Goal: Communication & Community: Participate in discussion

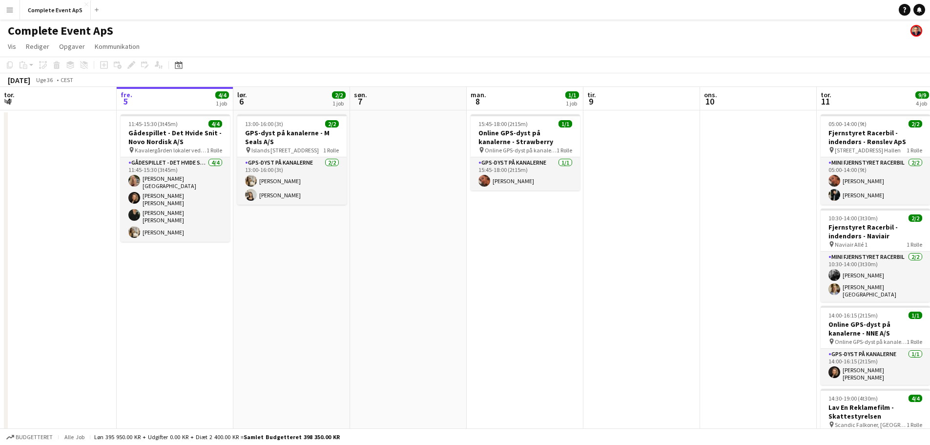
click at [13, 7] on app-icon "Menu" at bounding box center [10, 10] width 8 height 8
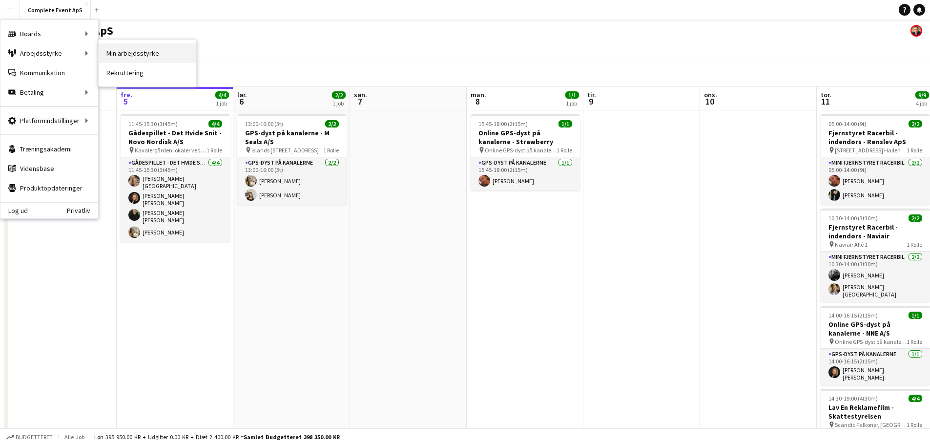
click at [136, 53] on link "Min arbejdsstyrke" at bounding box center [148, 53] width 98 height 20
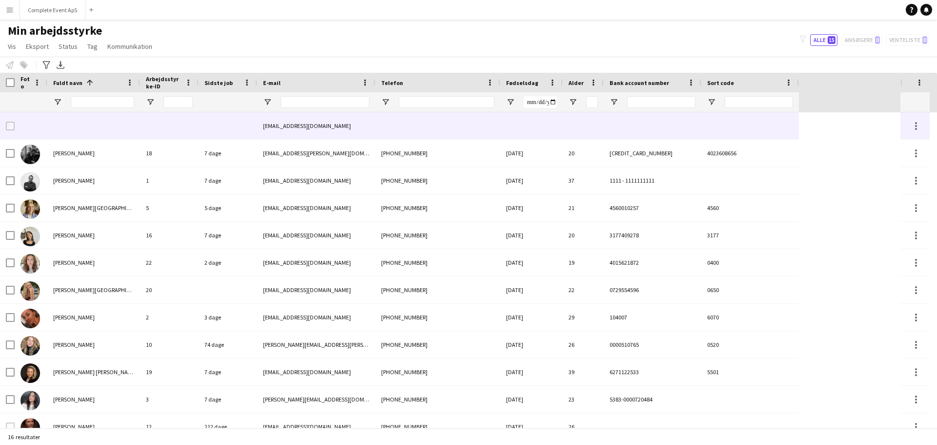
click at [226, 124] on div at bounding box center [228, 125] width 59 height 27
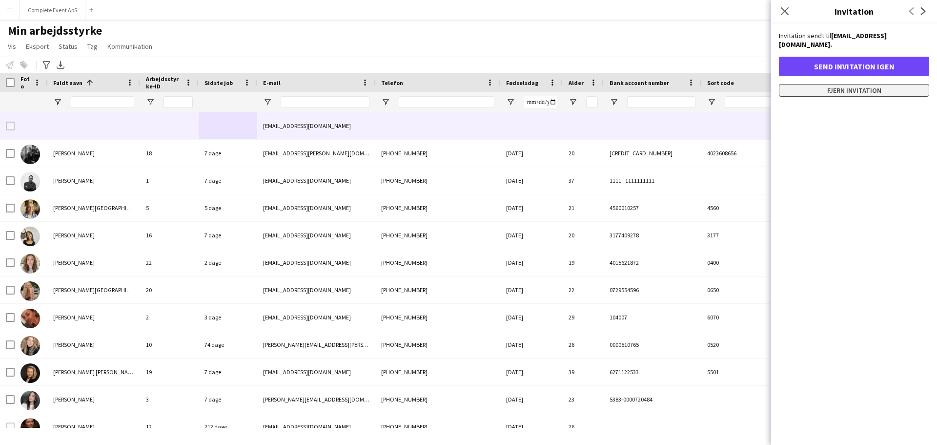
click at [853, 84] on button "Fjern invitation" at bounding box center [854, 90] width 150 height 13
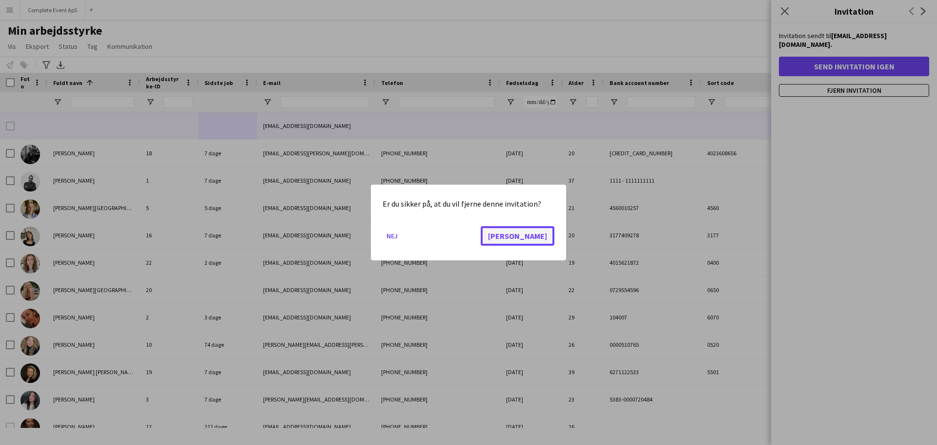
click at [547, 232] on button "Ja" at bounding box center [518, 236] width 74 height 20
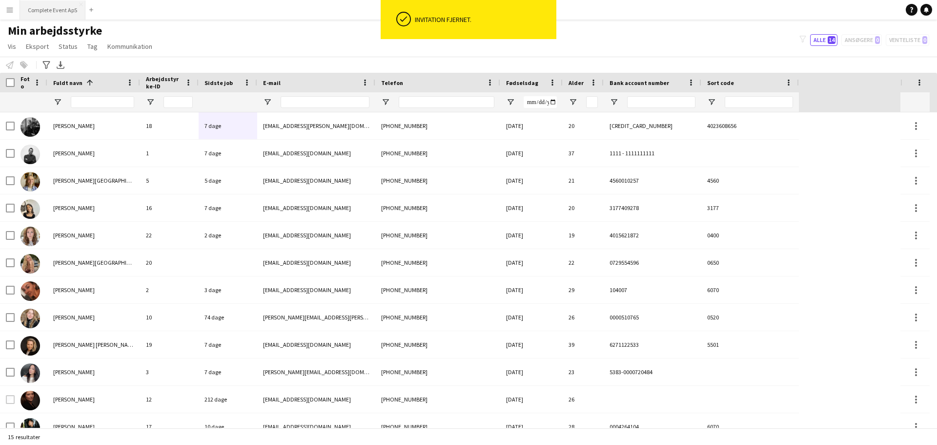
click at [49, 7] on button "Complete Event ApS Luk" at bounding box center [52, 9] width 65 height 19
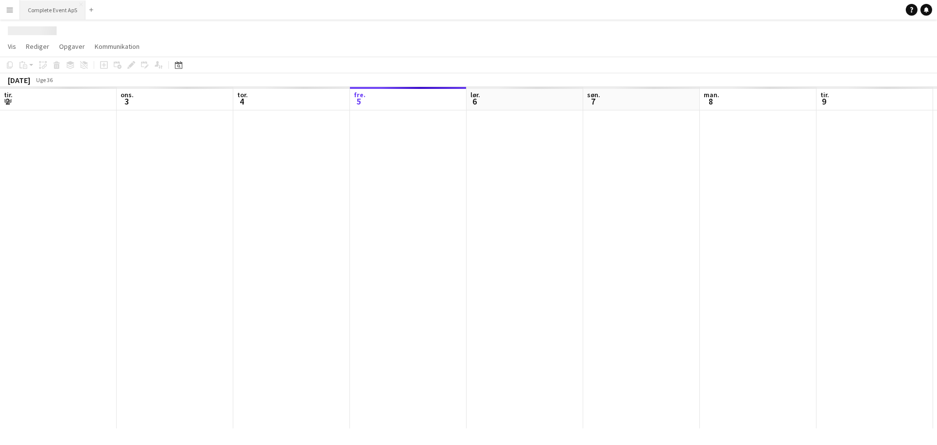
scroll to position [0, 233]
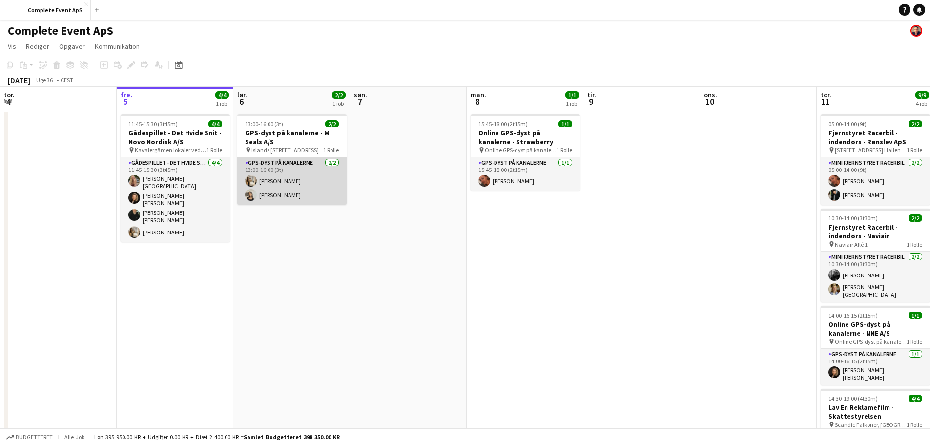
click at [273, 177] on app-card-role "GPS-dyst på kanalerne 2/2 13:00-16:00 (3t) Olivia Larsen Ida Lillie" at bounding box center [291, 180] width 109 height 47
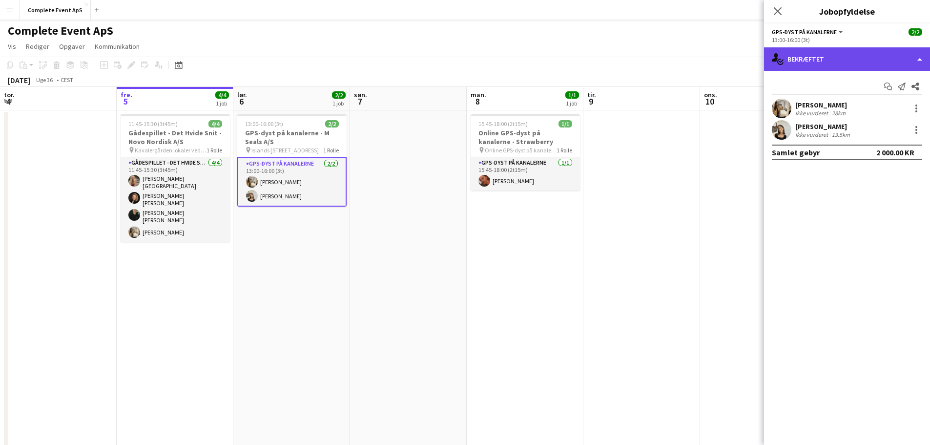
click at [832, 55] on div "single-neutral-actions-check-2 Bekræftet" at bounding box center [847, 58] width 166 height 23
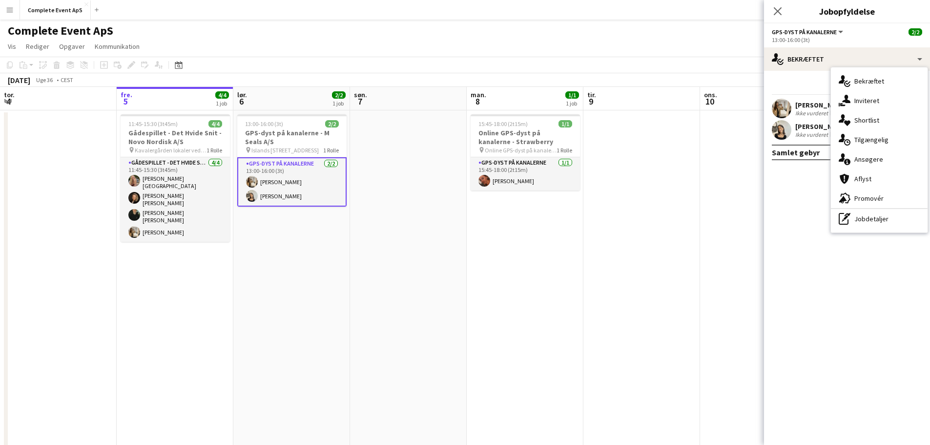
click at [807, 91] on div "Start chat Send notifikation Del" at bounding box center [847, 87] width 150 height 16
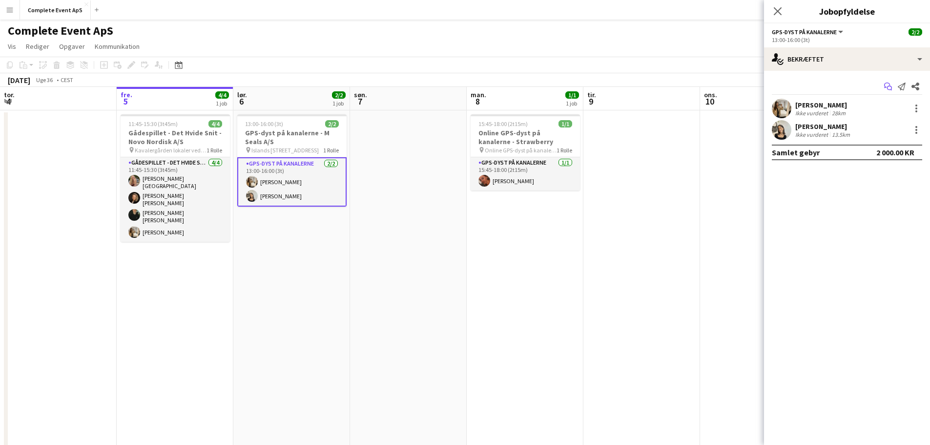
click at [884, 81] on app-icon "Start chat" at bounding box center [888, 87] width 14 height 14
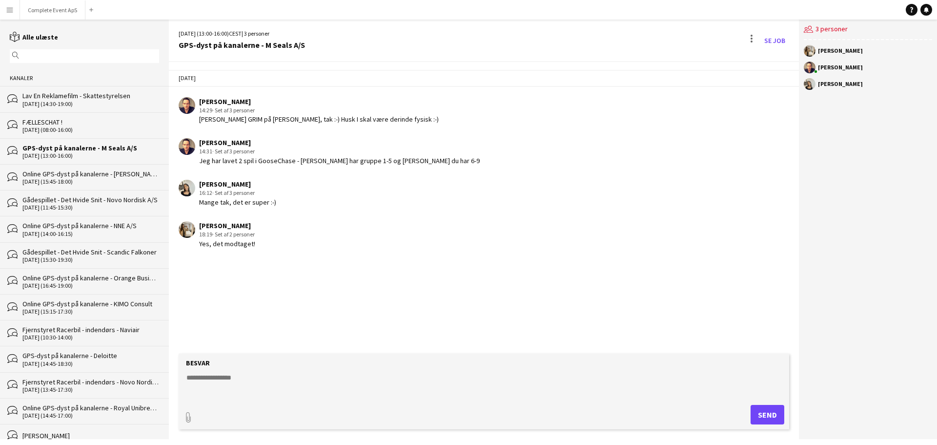
click at [352, 394] on textarea at bounding box center [486, 385] width 601 height 25
type textarea "**********"
click at [64, 3] on button "Complete Event ApS Luk" at bounding box center [52, 9] width 65 height 19
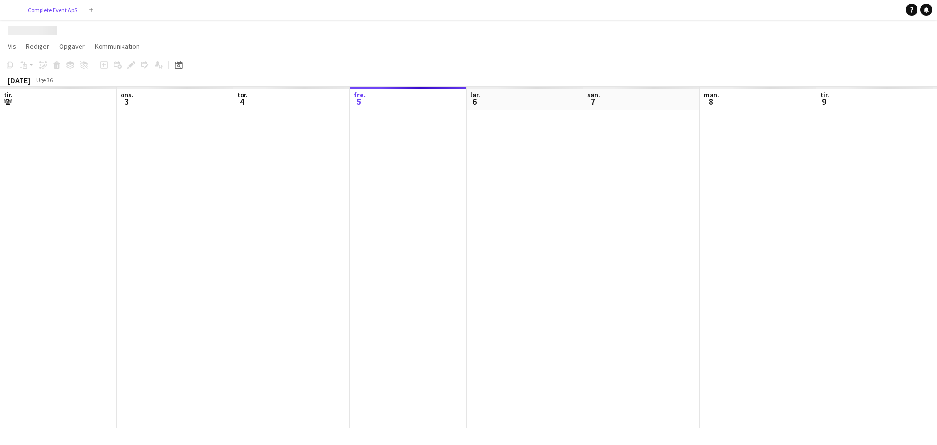
scroll to position [0, 233]
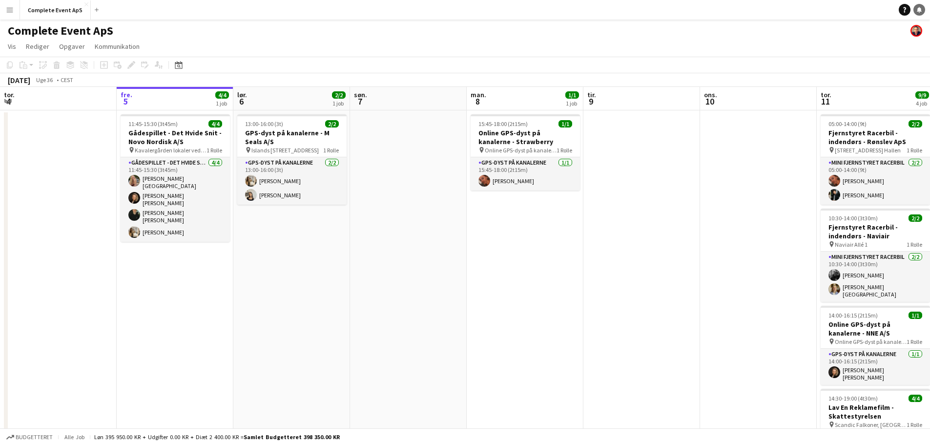
click at [921, 11] on icon at bounding box center [919, 9] width 5 height 5
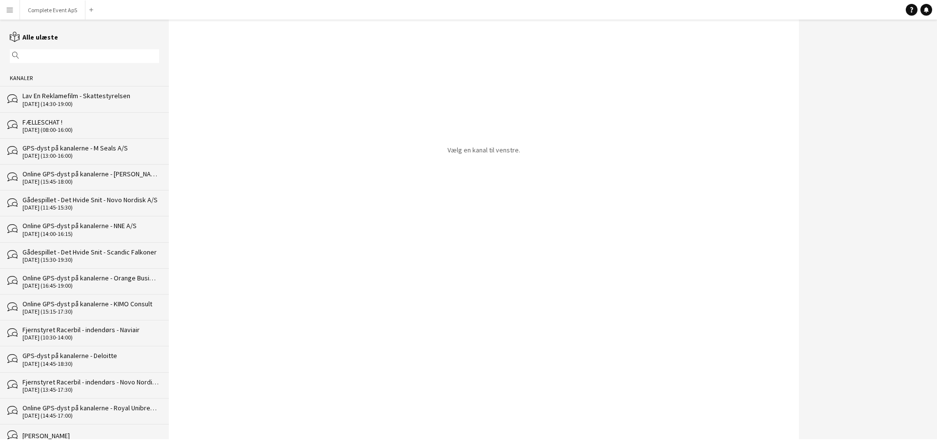
click at [106, 146] on div "GPS-dyst på kanalerne - M Seals A/S" at bounding box center [90, 148] width 137 height 9
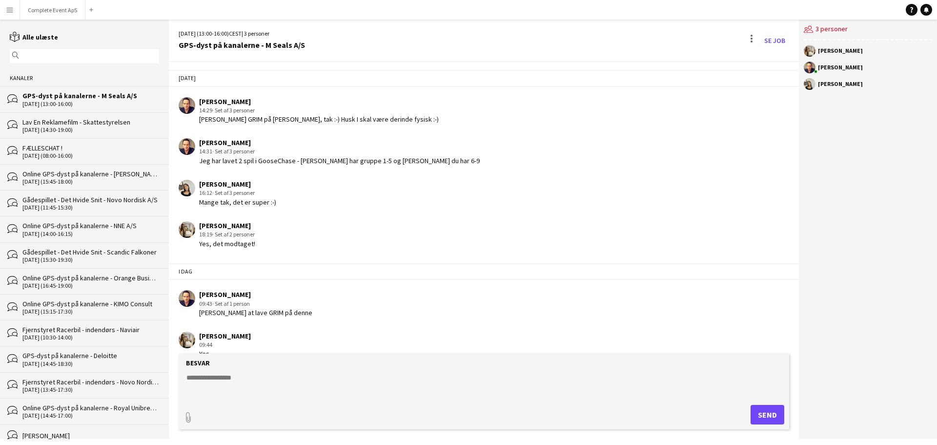
click at [308, 388] on textarea at bounding box center [486, 385] width 601 height 25
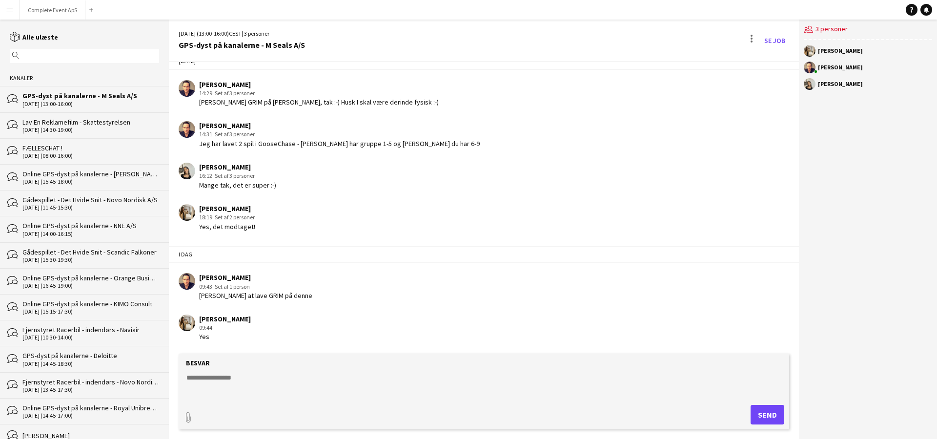
scroll to position [35, 0]
type textarea "**********"
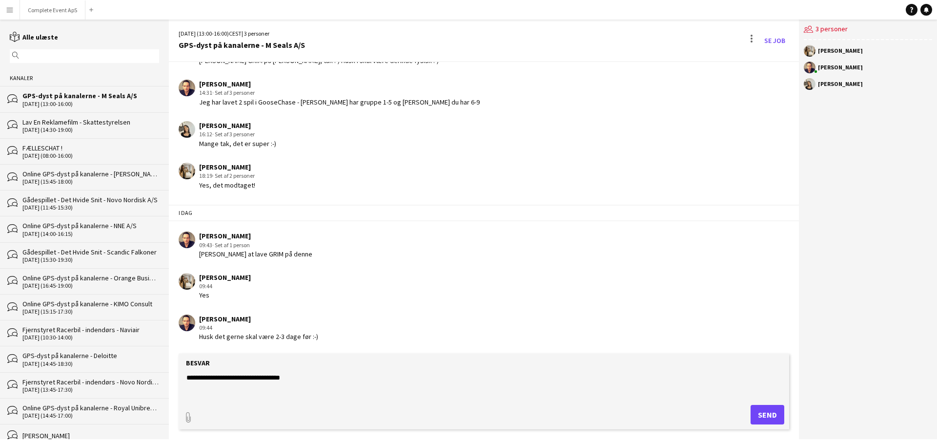
type textarea "**********"
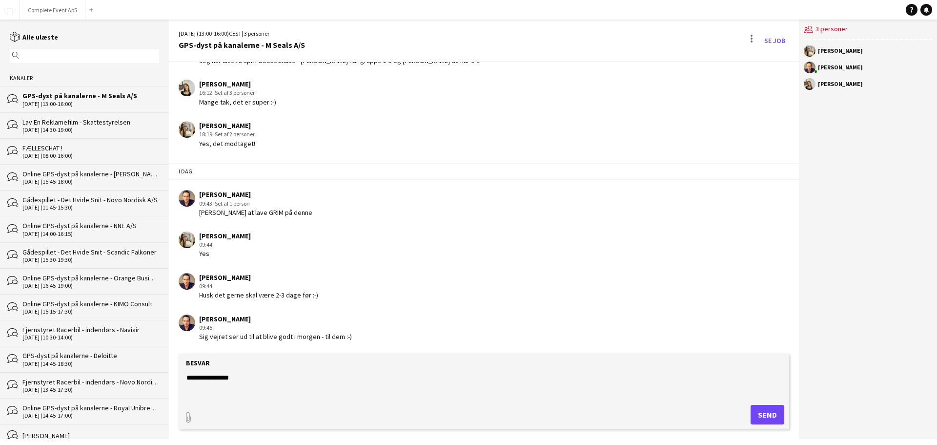
scroll to position [140, 0]
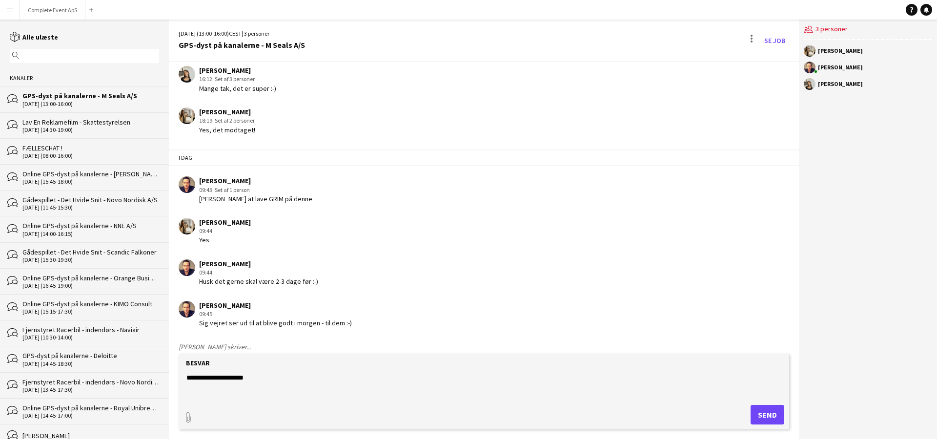
type textarea "**********"
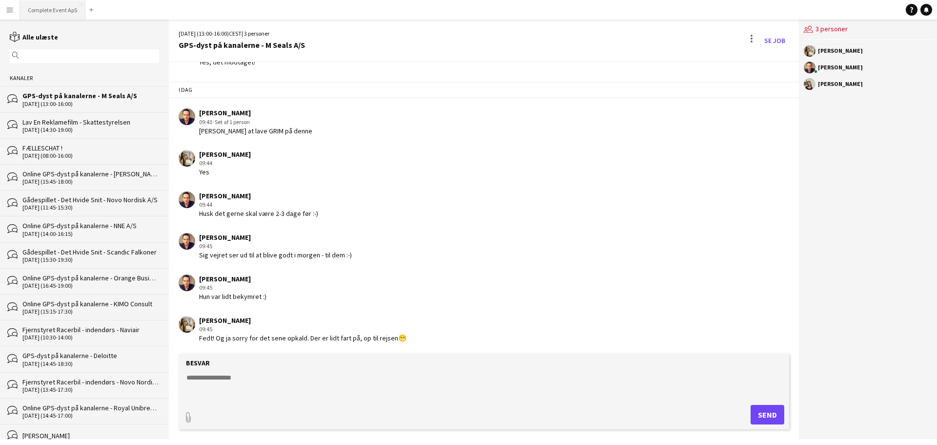
scroll to position [209, 0]
click at [50, 8] on button "Complete Event ApS Luk" at bounding box center [52, 9] width 65 height 19
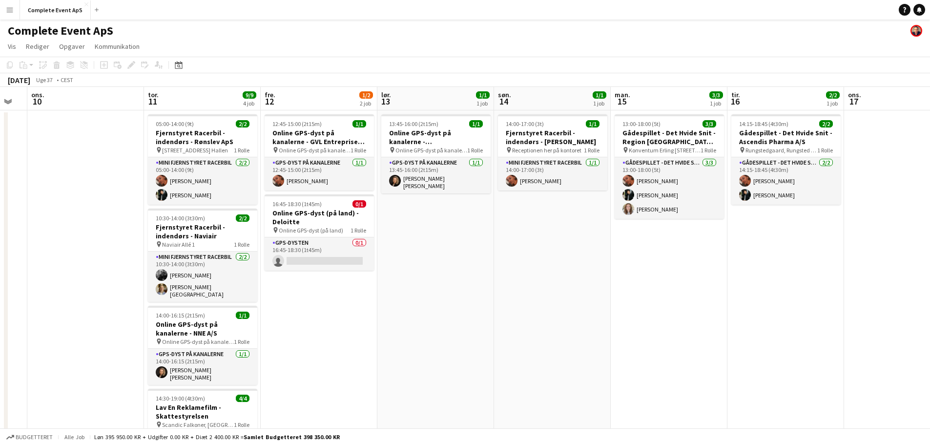
scroll to position [0, 312]
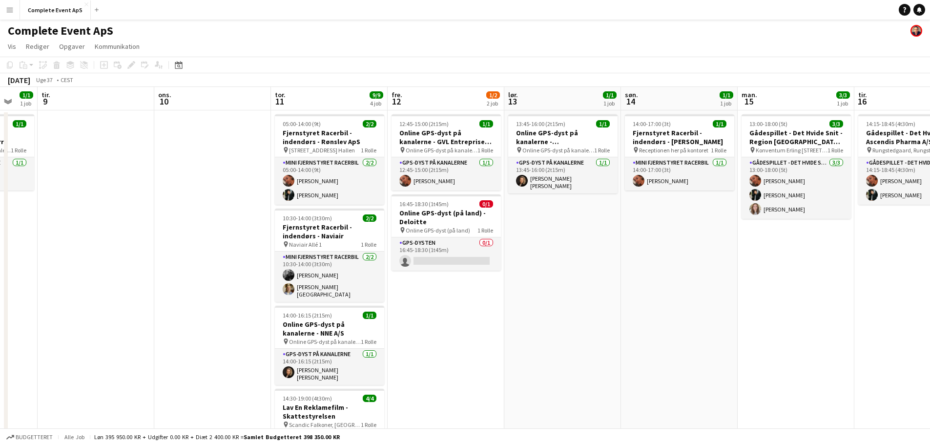
drag, startPoint x: 695, startPoint y: 317, endPoint x: 180, endPoint y: 290, distance: 515.8
click at [180, 290] on app-calendar-viewport "lør. 6 2/2 1 job søn. 7 man. 8 1/1 1 job tir. 9 ons. 10 tor. 11 9/9 4 job fre. …" at bounding box center [465, 305] width 930 height 437
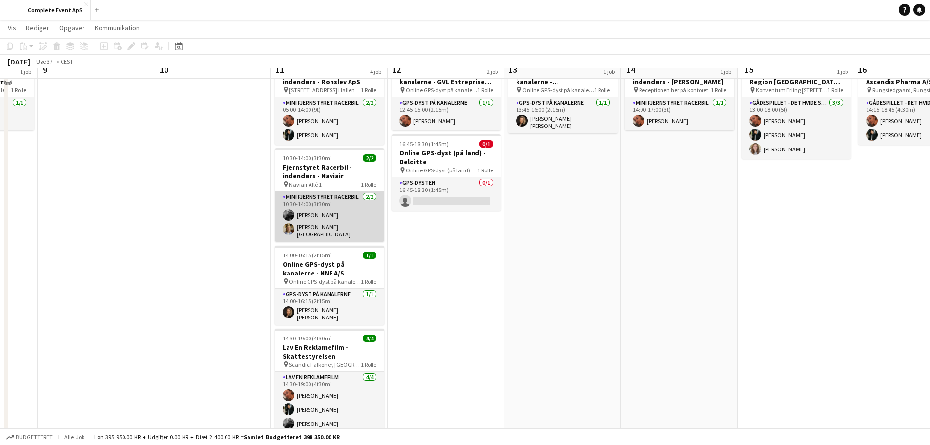
scroll to position [46, 0]
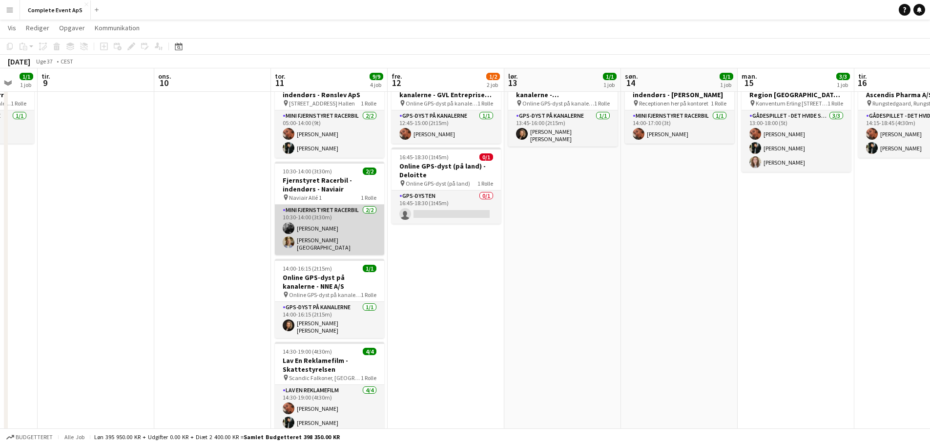
click at [318, 222] on app-card-role "Mini Fjernstyret Racerbil [DATE] 10:30-14:00 (3t30m) [PERSON_NAME] [PERSON_NAME]" at bounding box center [329, 230] width 109 height 50
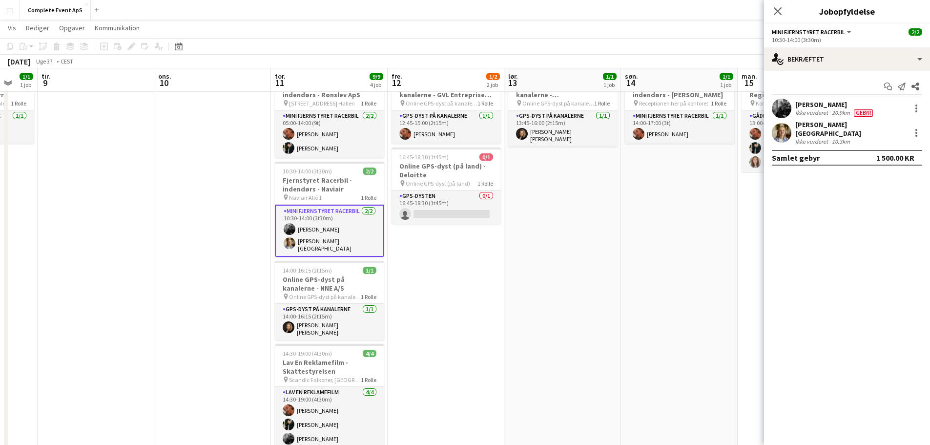
click at [822, 107] on div "[PERSON_NAME]" at bounding box center [835, 104] width 80 height 9
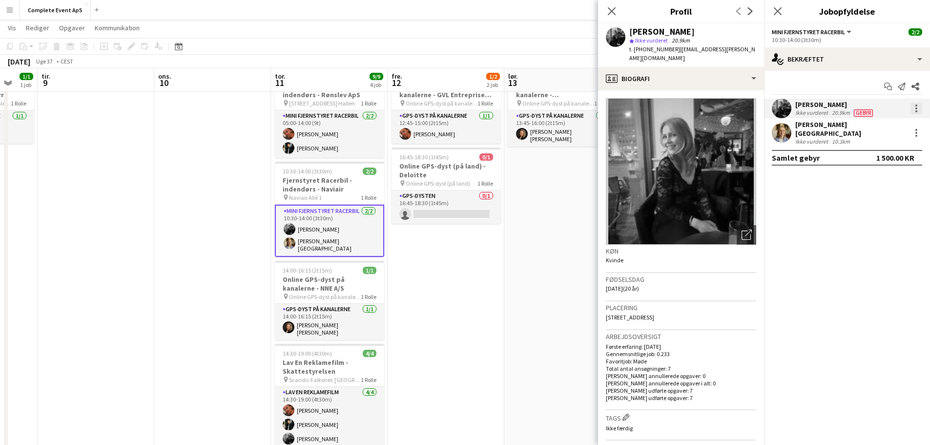
click at [915, 105] on div at bounding box center [917, 109] width 12 height 12
click at [870, 128] on span "Rediger gebyr" at bounding box center [864, 126] width 49 height 8
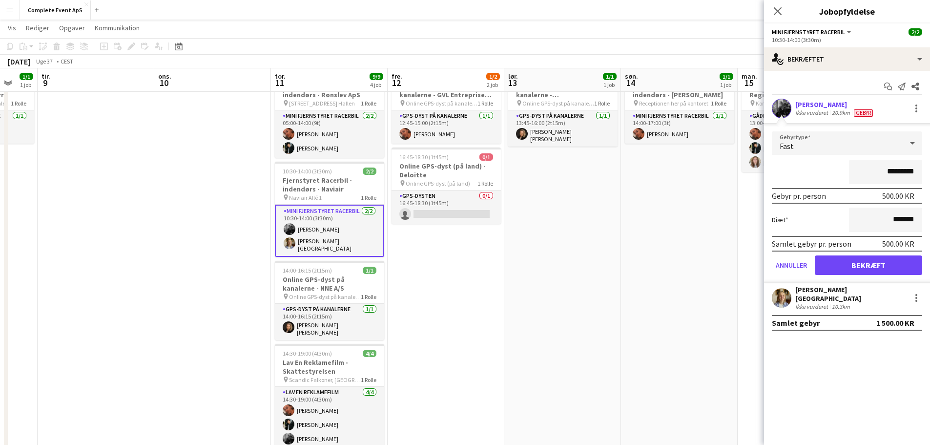
drag, startPoint x: 880, startPoint y: 174, endPoint x: 961, endPoint y: 181, distance: 80.8
click at [930, 181] on html "Menu Boards Boards Boards Alle job Status Arbejdsstyrke Arbejdsstyrke Min arbej…" at bounding box center [465, 223] width 930 height 539
type input "********"
click at [871, 266] on button "Bekræft" at bounding box center [868, 265] width 107 height 20
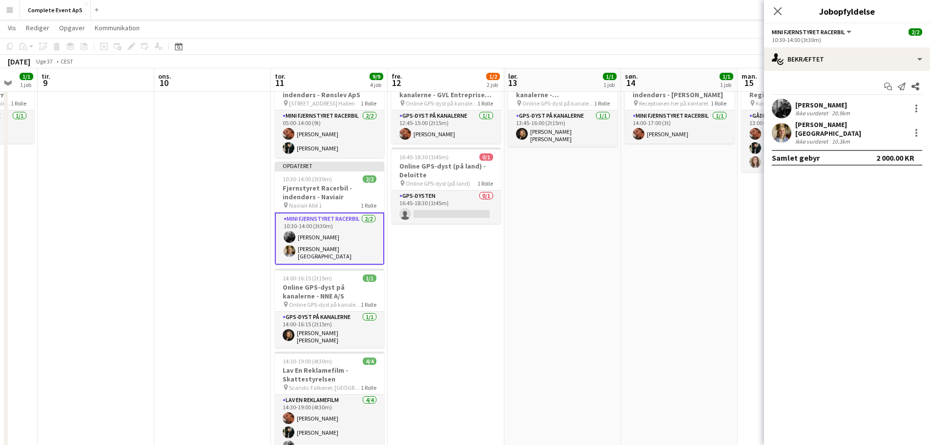
drag, startPoint x: 587, startPoint y: 264, endPoint x: 620, endPoint y: 234, distance: 44.2
click at [587, 263] on app-date-cell "13:45-16:00 (2t15m) 1/1 Online GPS-dyst på kanalerne - [GEOGRAPHIC_DATA] pin On…" at bounding box center [562, 270] width 117 height 414
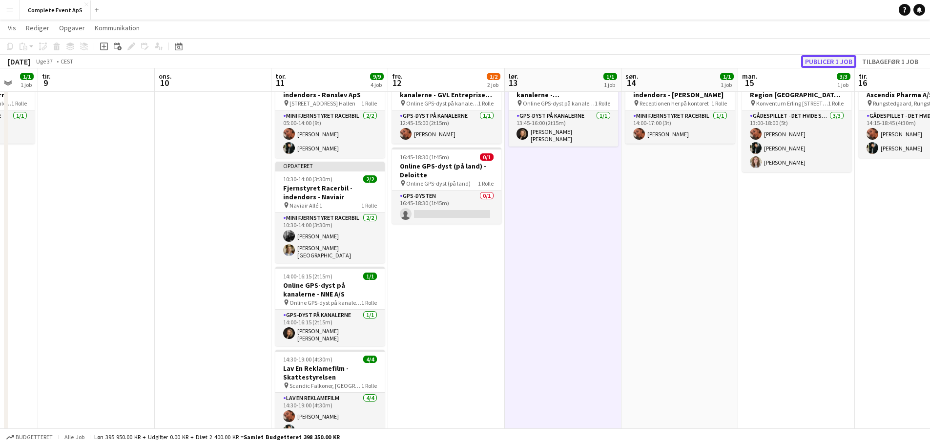
click at [824, 62] on button "Publicer 1 job" at bounding box center [828, 61] width 55 height 13
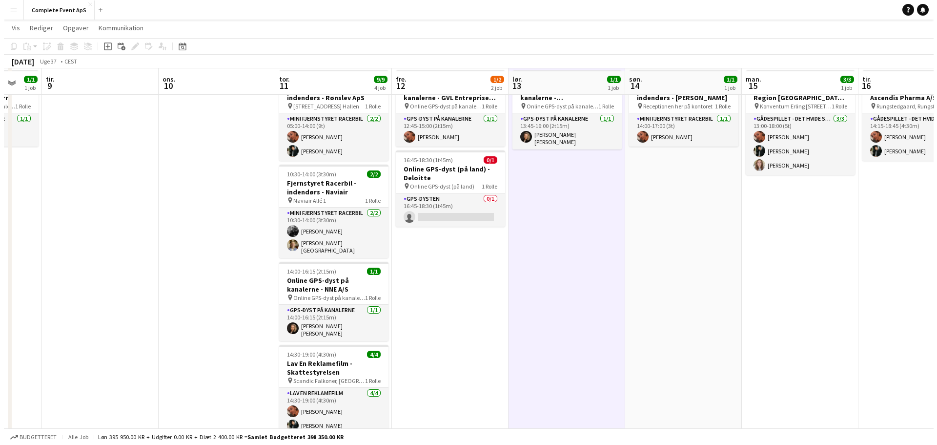
scroll to position [0, 0]
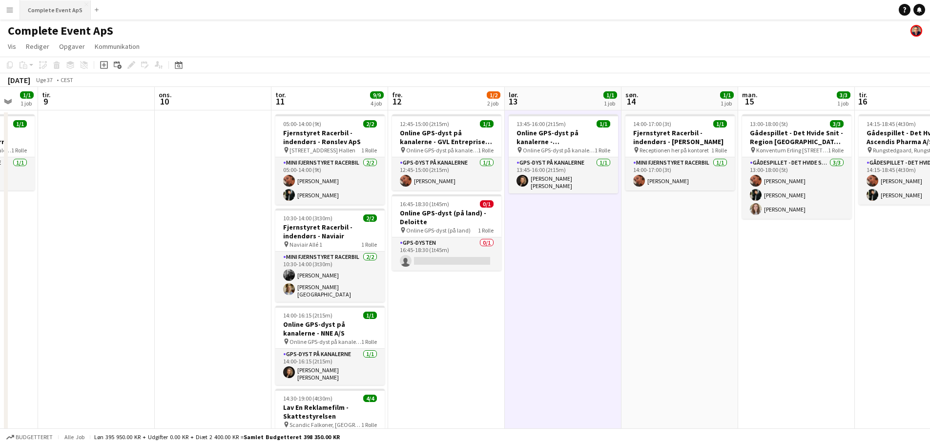
click at [61, 10] on button "Complete Event ApS Luk" at bounding box center [55, 9] width 71 height 19
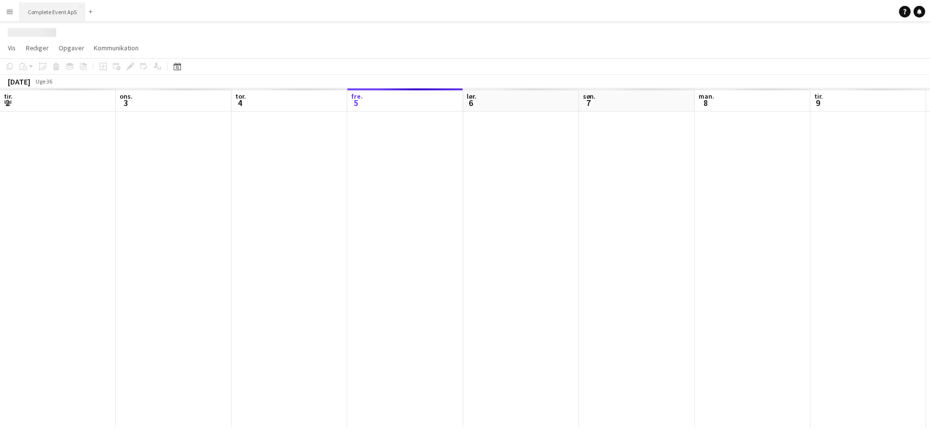
scroll to position [0, 233]
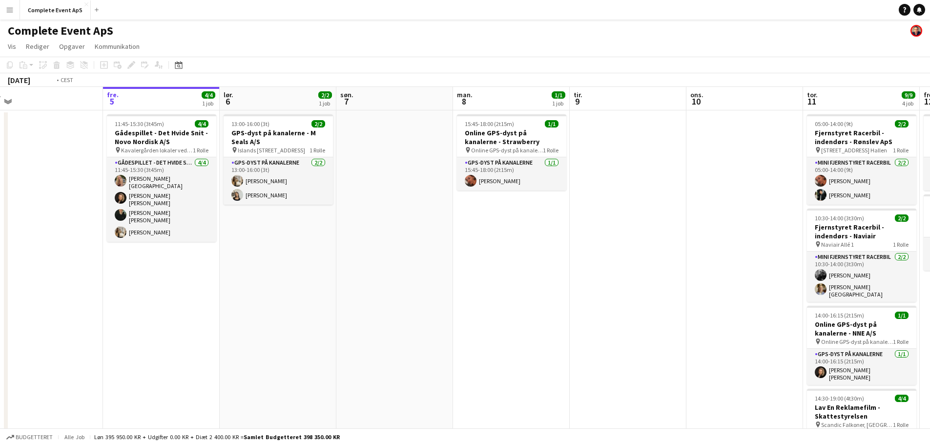
drag, startPoint x: 621, startPoint y: 341, endPoint x: 2, endPoint y: 314, distance: 618.7
click at [0, 314] on app-calendar-viewport "tir. 2 2/2 2 job ons. 3 1/1 1 job tor. 4 fre. 5 4/4 1 job lør. 6 2/2 1 job søn.…" at bounding box center [465, 305] width 930 height 437
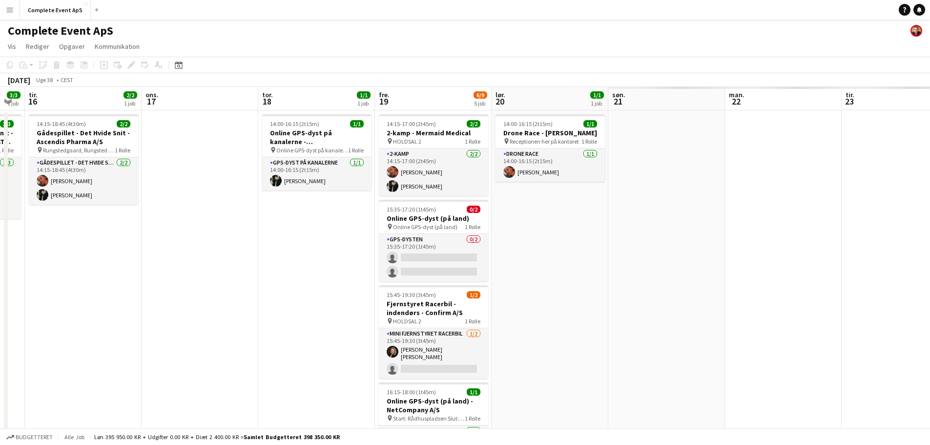
drag, startPoint x: 378, startPoint y: 346, endPoint x: 38, endPoint y: 315, distance: 342.2
click at [0, 323] on app-calendar-viewport "lør. 13 1/1 1 job søn. 14 1/1 1 job man. 15 3/3 1 job tir. 16 2/2 1 job ons. 17…" at bounding box center [465, 339] width 930 height 504
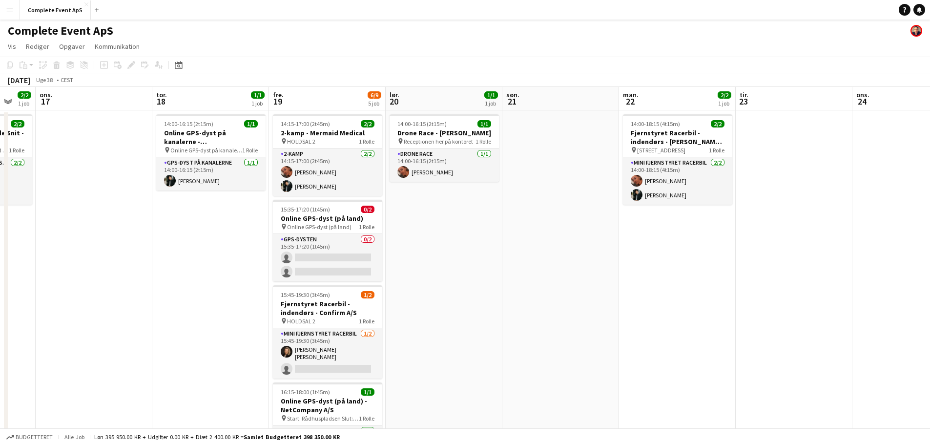
drag, startPoint x: 667, startPoint y: 345, endPoint x: 295, endPoint y: 314, distance: 373.3
click at [295, 315] on app-calendar-viewport "søn. 14 1/1 1 job man. 15 3/3 1 job tir. 16 2/2 1 job ons. 17 tor. 18 1/1 1 job…" at bounding box center [465, 339] width 930 height 504
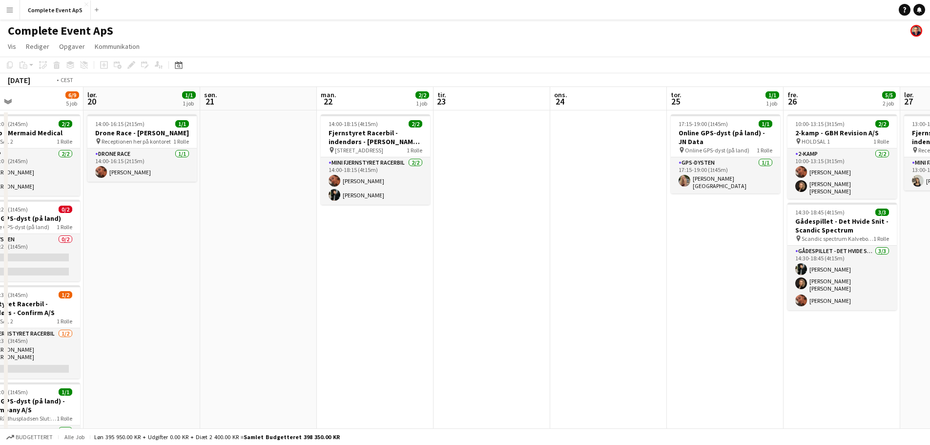
drag, startPoint x: 643, startPoint y: 319, endPoint x: 104, endPoint y: 301, distance: 539.3
click at [105, 302] on app-calendar-viewport "ons. 17 tor. 18 1/1 1 job fre. 19 6/9 5 job lør. 20 1/1 1 job søn. 21 man. 22 2…" at bounding box center [465, 339] width 930 height 504
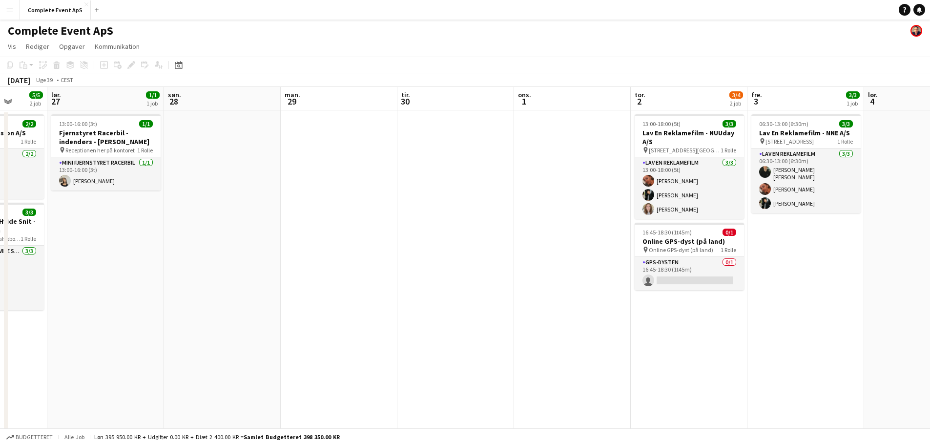
drag, startPoint x: 597, startPoint y: 327, endPoint x: 133, endPoint y: 313, distance: 464.0
click at [133, 313] on app-calendar-viewport "ons. 24 tor. 25 1/1 1 job fre. 26 5/5 2 job lør. 27 1/1 1 job søn. 28 man. 29 t…" at bounding box center [465, 339] width 930 height 504
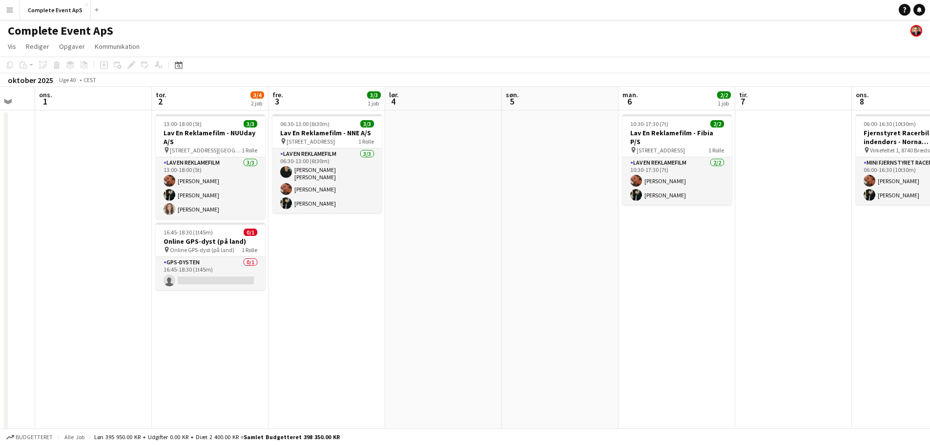
scroll to position [0, 370]
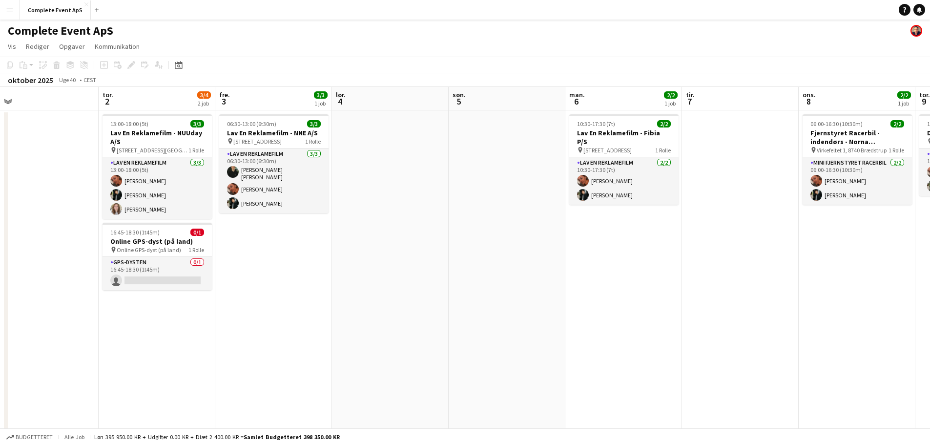
drag, startPoint x: 724, startPoint y: 334, endPoint x: 270, endPoint y: 325, distance: 454.1
click at [270, 325] on app-calendar-viewport "søn. 28 man. 29 tir. 30 ons. 1 tor. 2 3/4 2 job fre. 3 3/3 1 job lør. 4 søn. 5 …" at bounding box center [465, 339] width 930 height 504
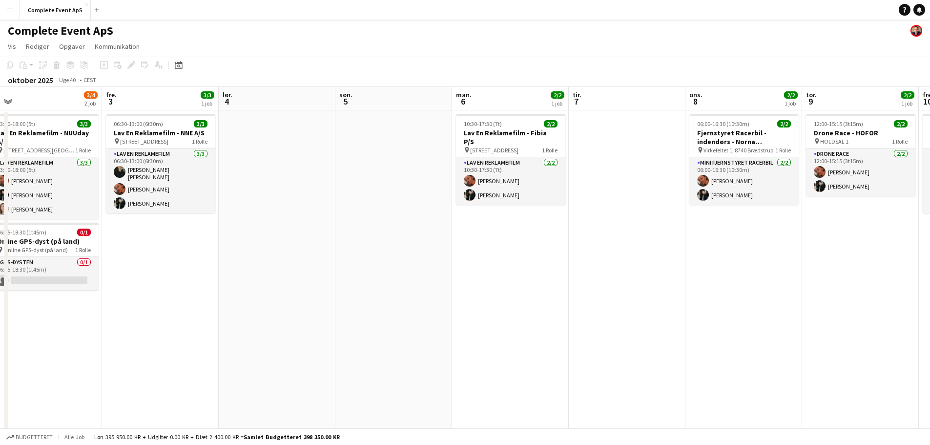
scroll to position [0, 328]
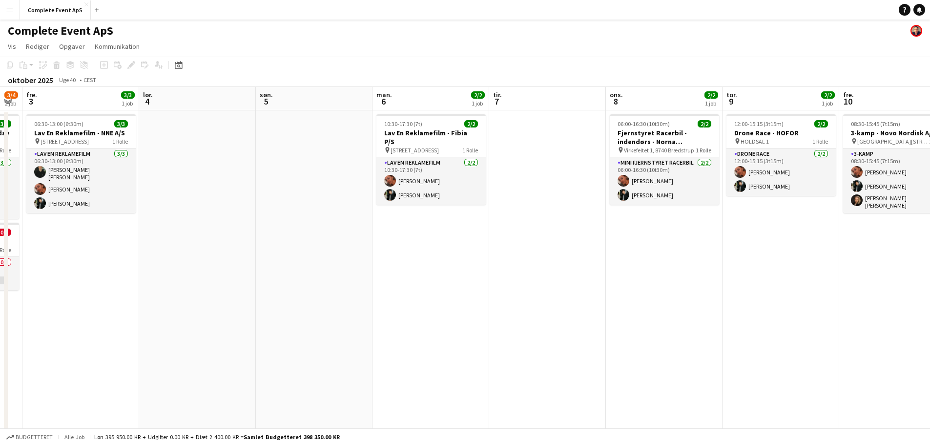
drag, startPoint x: 360, startPoint y: 317, endPoint x: 286, endPoint y: 319, distance: 74.7
click at [286, 319] on app-calendar-viewport "tir. 30 ons. 1 tor. 2 3/4 2 job fre. 3 3/3 1 job lør. 4 søn. 5 man. 6 2/2 1 job…" at bounding box center [465, 339] width 930 height 504
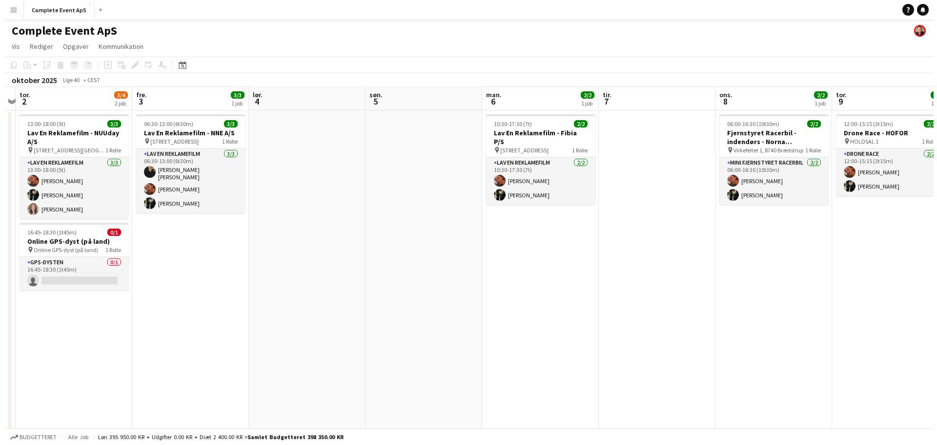
scroll to position [0, 221]
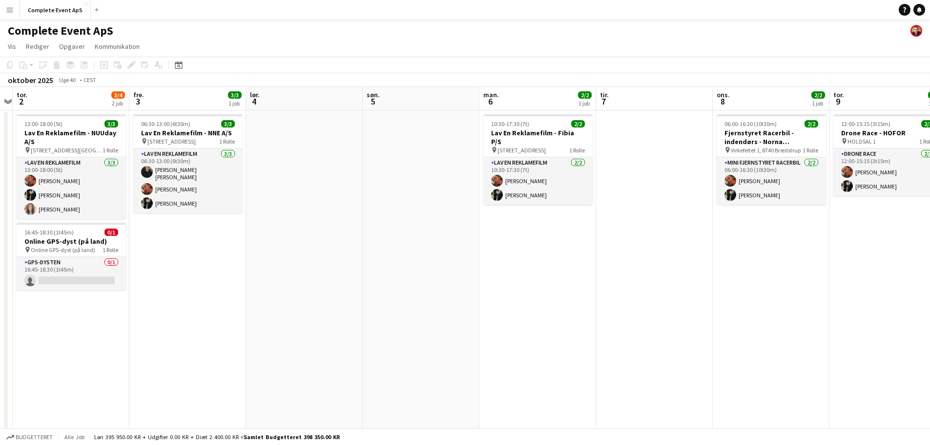
drag, startPoint x: 362, startPoint y: 252, endPoint x: 550, endPoint y: 271, distance: 188.5
click at [550, 271] on app-calendar-viewport "tir. 30 ons. 1 tor. 2 3/4 2 job fre. 3 3/3 1 job lør. 4 søn. 5 man. 6 2/2 1 job…" at bounding box center [465, 339] width 930 height 504
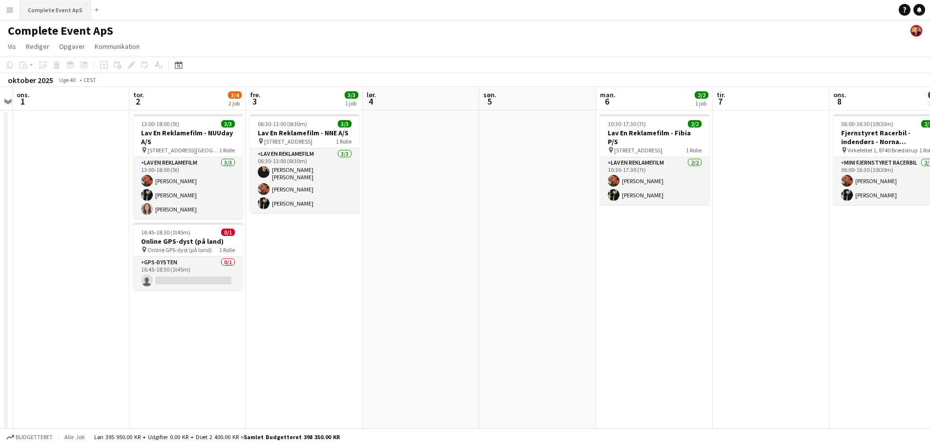
click at [54, 7] on button "Complete Event ApS Luk" at bounding box center [55, 9] width 71 height 19
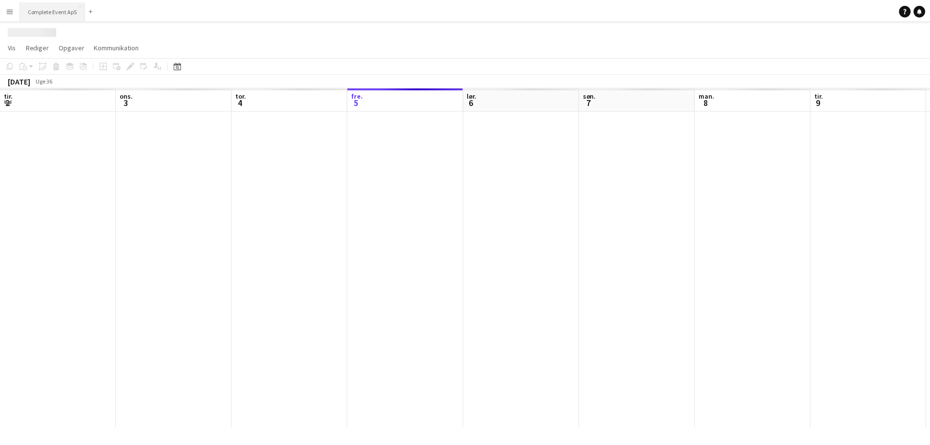
scroll to position [0, 233]
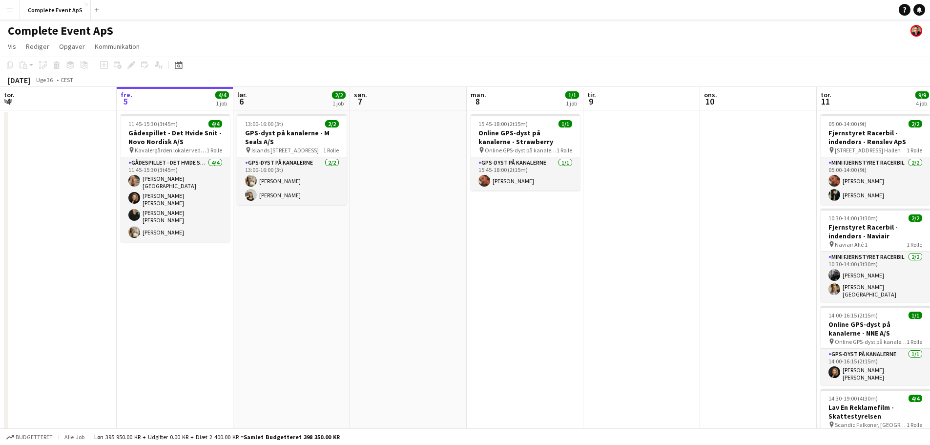
click at [185, 67] on div "Datovælger [DATE] [DATE] mandag M tirsdag T onsdag O torsdag T fredag F lørdag …" at bounding box center [176, 65] width 22 height 12
click at [177, 63] on icon at bounding box center [178, 65] width 7 height 8
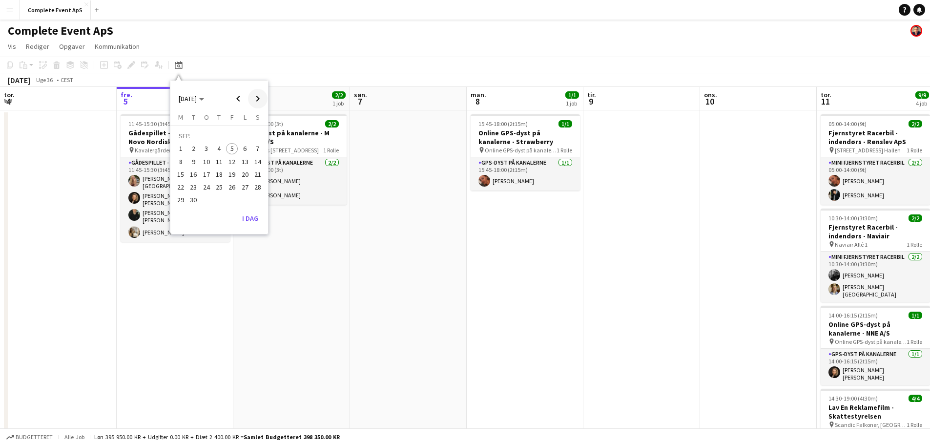
click at [257, 93] on span "Next month" at bounding box center [258, 99] width 20 height 20
click at [257, 94] on span "Next month" at bounding box center [258, 99] width 20 height 20
click at [230, 189] on span "28" at bounding box center [232, 190] width 12 height 12
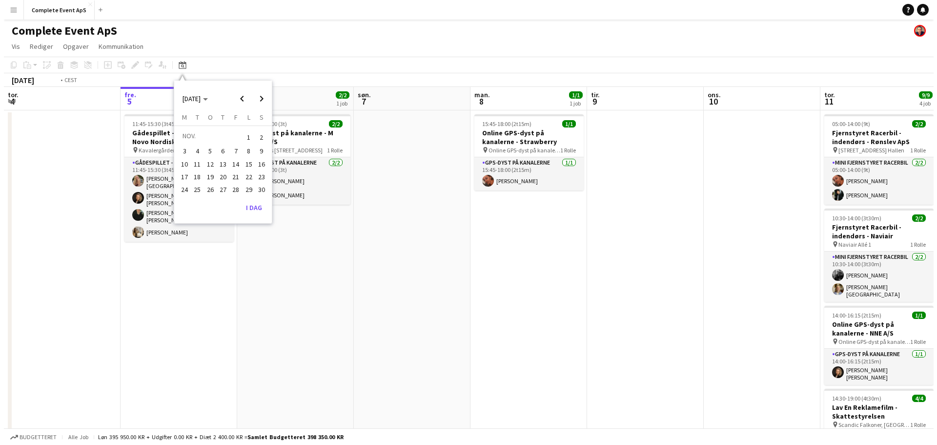
scroll to position [0, 336]
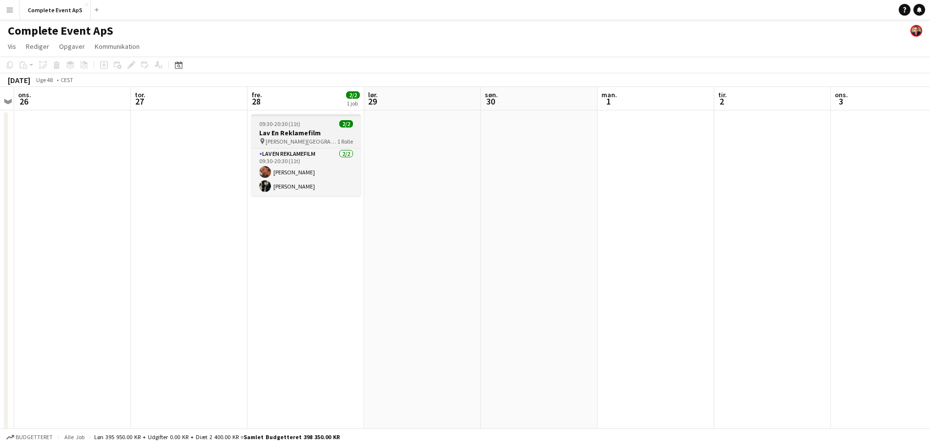
click at [317, 121] on div "09:30-20:30 (11t) 2/2" at bounding box center [305, 123] width 109 height 7
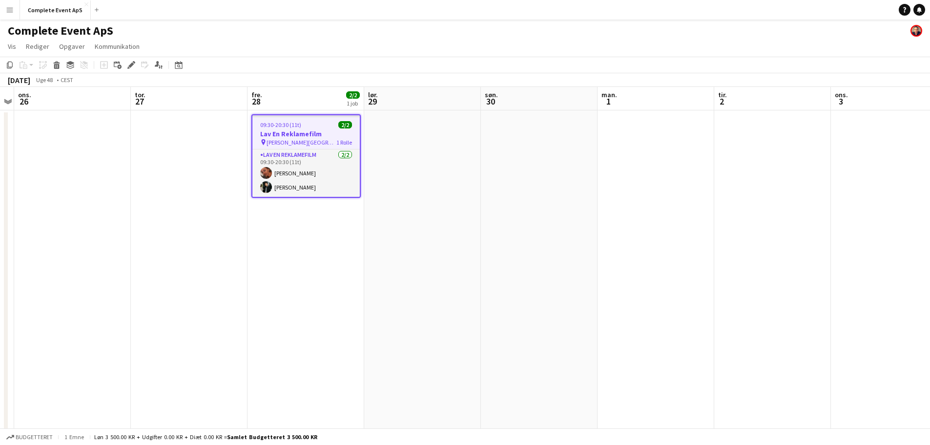
click at [317, 121] on div "09:30-20:30 (11t) 2/2" at bounding box center [305, 124] width 107 height 7
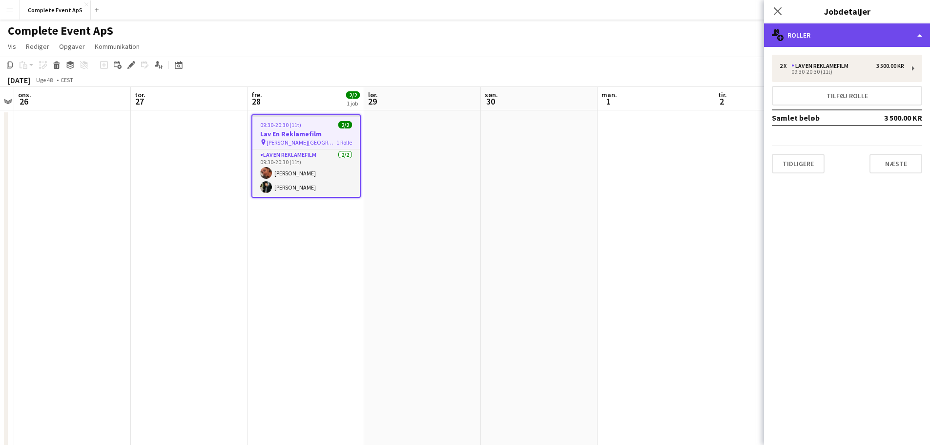
click at [843, 35] on div "multiple-users-add Roller" at bounding box center [847, 34] width 166 height 23
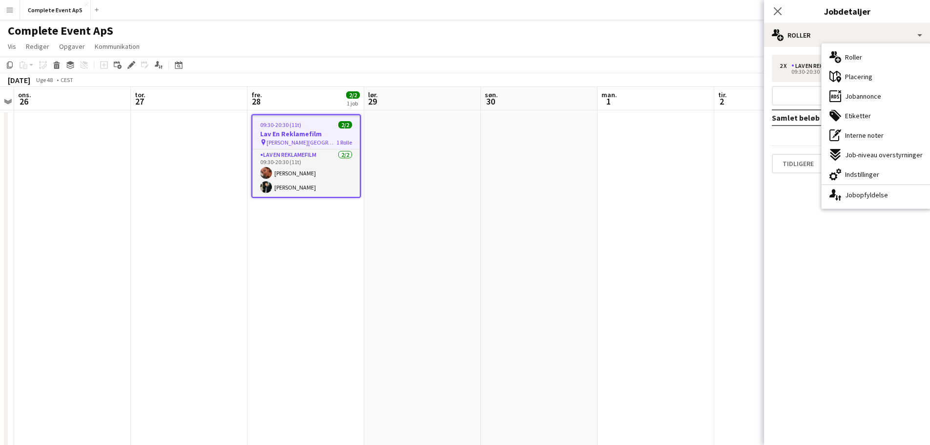
drag, startPoint x: 868, startPoint y: 98, endPoint x: 872, endPoint y: 113, distance: 15.9
click at [867, 98] on span "Jobannonce" at bounding box center [863, 96] width 36 height 9
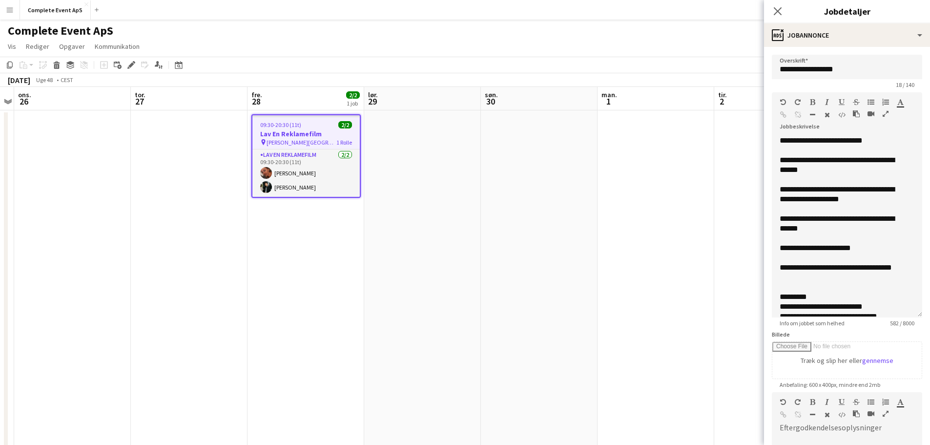
drag, startPoint x: 902, startPoint y: 205, endPoint x: 903, endPoint y: 324, distance: 119.6
click at [903, 324] on app-form-group "**********" at bounding box center [847, 209] width 150 height 234
click at [550, 196] on app-date-cell at bounding box center [539, 317] width 117 height 414
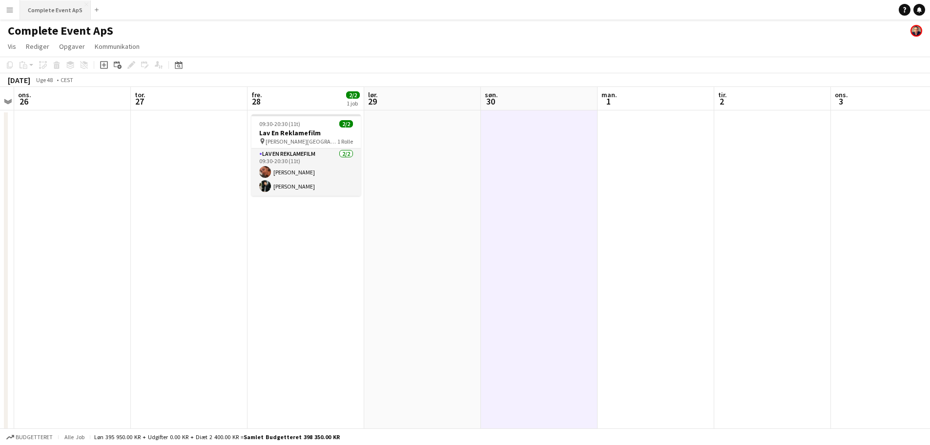
click at [55, 8] on button "Complete Event ApS Luk" at bounding box center [55, 9] width 71 height 19
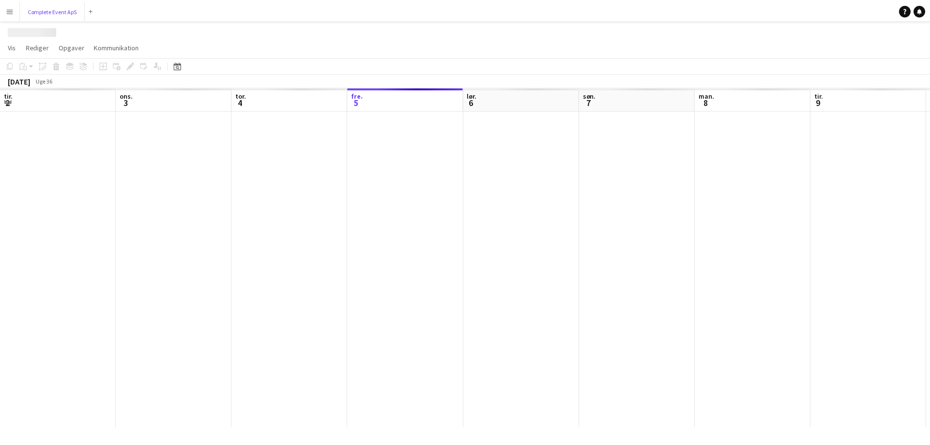
scroll to position [0, 233]
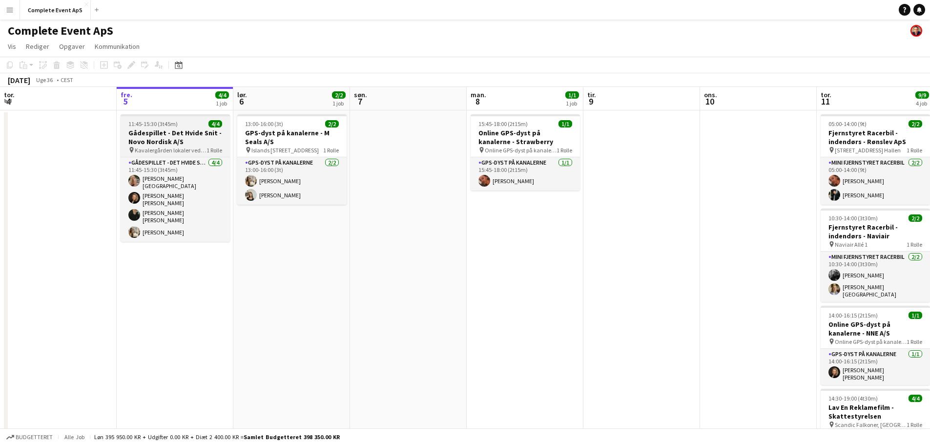
click at [187, 121] on div "11:45-15:30 (3t45m) 4/4" at bounding box center [175, 123] width 109 height 7
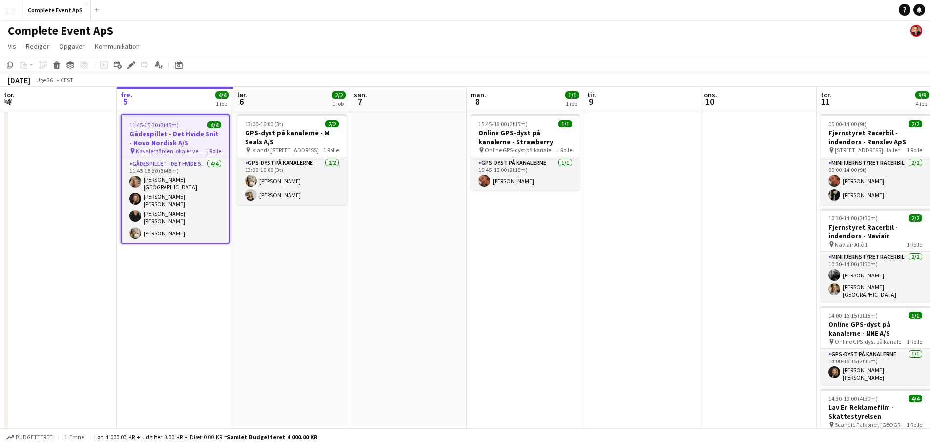
click at [187, 121] on app-job-card "11:45-15:30 (3t45m) 4/4 Gådespillet - Det Hvide Snit - Novo Nordisk A/S pin Kav…" at bounding box center [175, 178] width 109 height 129
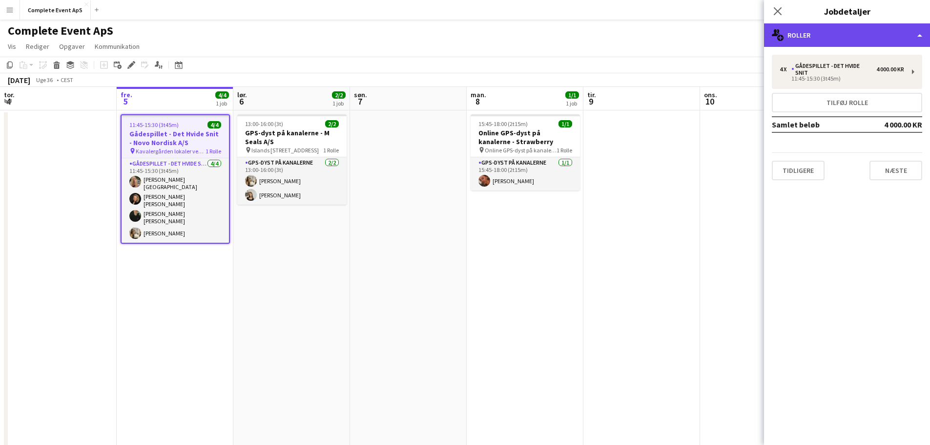
click at [844, 37] on div "multiple-users-add Roller" at bounding box center [847, 34] width 166 height 23
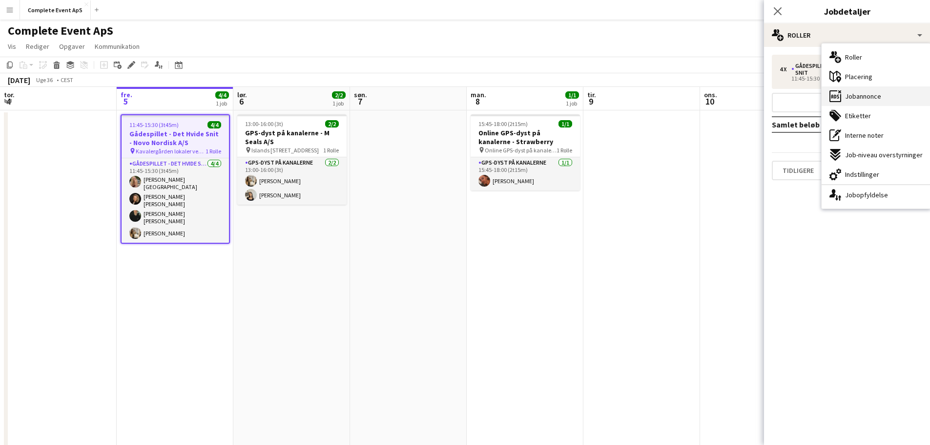
click at [857, 94] on span "Jobannonce" at bounding box center [863, 96] width 36 height 9
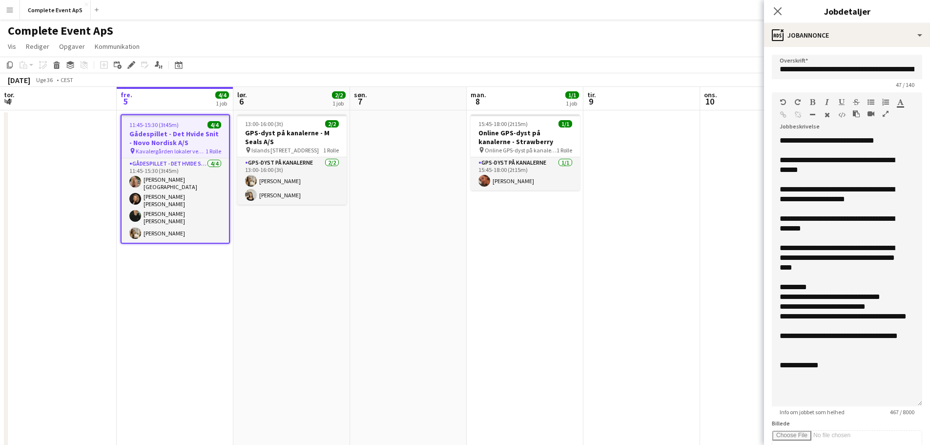
drag, startPoint x: 912, startPoint y: 191, endPoint x: 937, endPoint y: 403, distance: 213.4
click at [930, 403] on html "Menu Boards Boards Boards Alle job Status Arbejdsstyrke Arbejdsstyrke Min arbej…" at bounding box center [465, 270] width 930 height 540
click at [837, 216] on div "**********" at bounding box center [843, 224] width 127 height 20
click at [834, 221] on div "**********" at bounding box center [843, 224] width 127 height 20
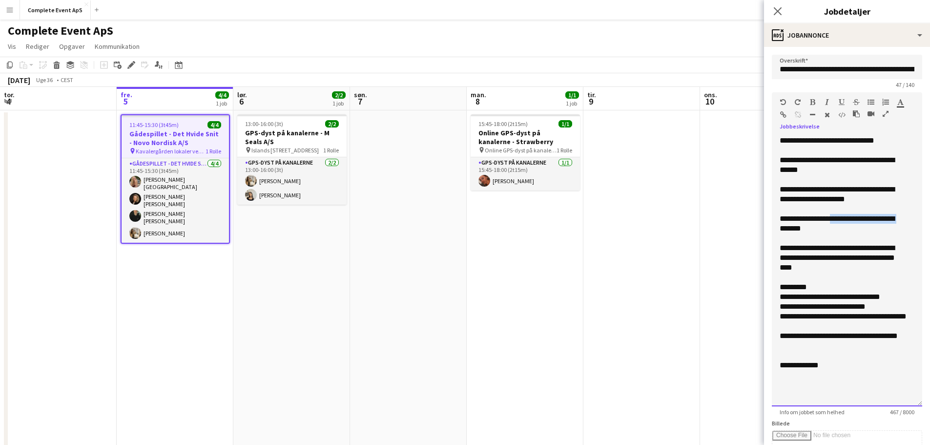
click at [780, 227] on div "**********" at bounding box center [843, 224] width 127 height 20
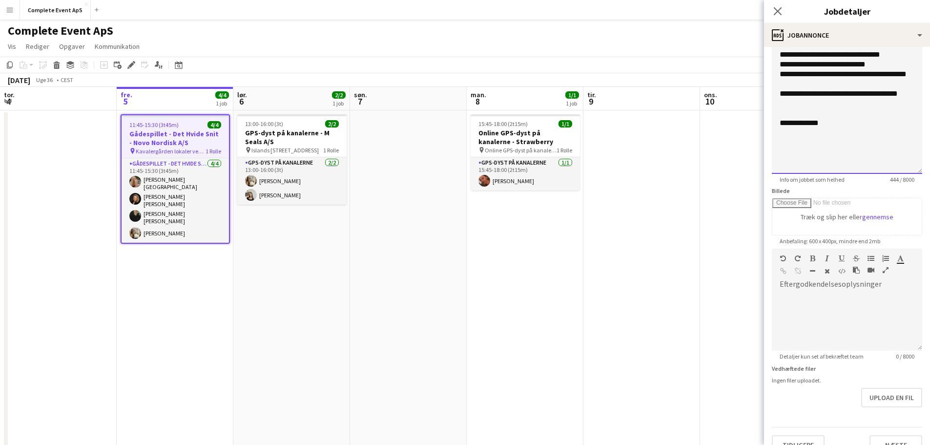
scroll to position [250, 0]
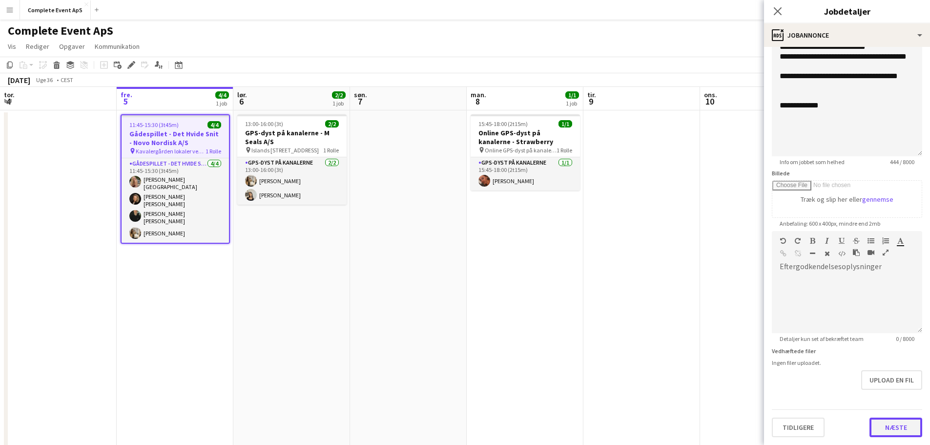
click at [879, 431] on button "Næste" at bounding box center [896, 427] width 53 height 20
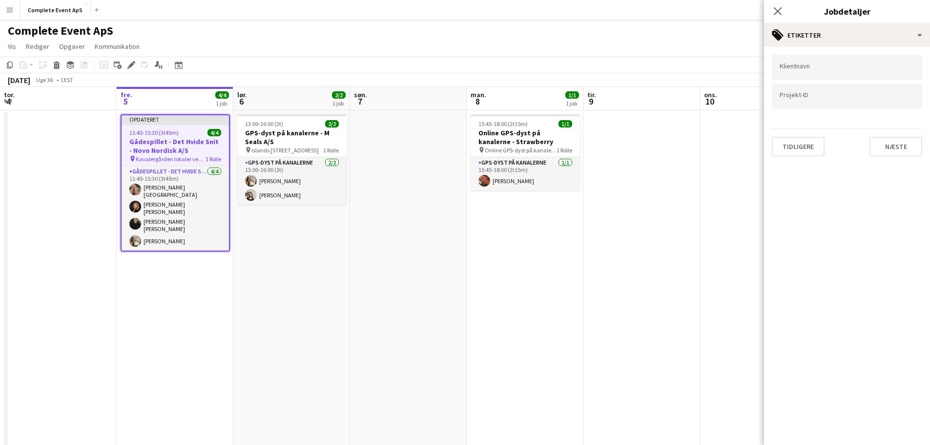
scroll to position [0, 0]
click at [672, 336] on app-date-cell at bounding box center [641, 317] width 117 height 414
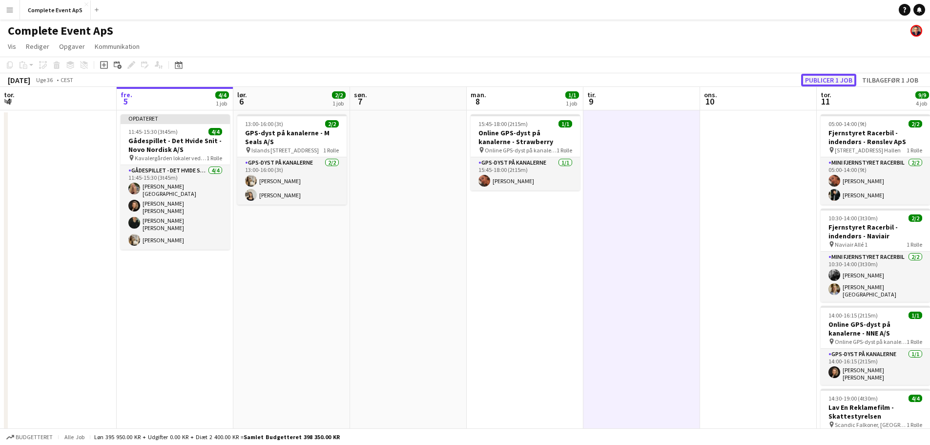
click at [817, 83] on button "Publicer 1 job" at bounding box center [828, 80] width 55 height 13
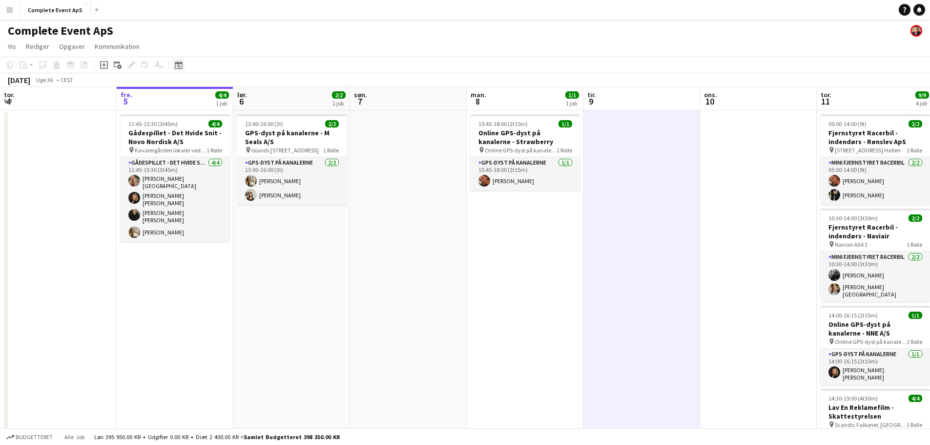
click at [177, 67] on icon "Datovælger" at bounding box center [179, 65] width 8 height 8
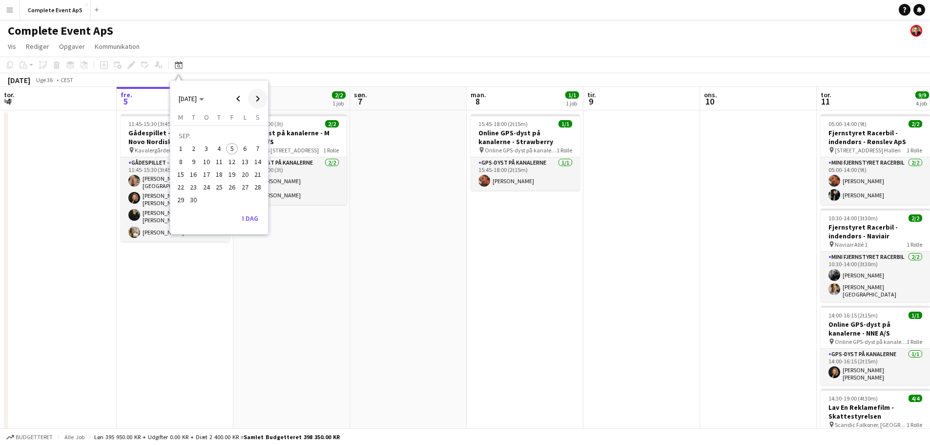
click at [254, 99] on span "Next month" at bounding box center [258, 99] width 20 height 20
click at [229, 185] on span "24" at bounding box center [232, 187] width 12 height 12
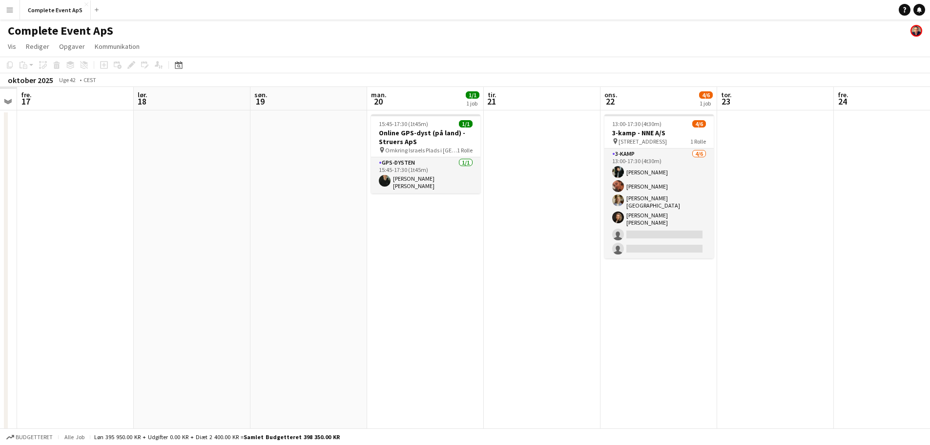
drag, startPoint x: 173, startPoint y: 198, endPoint x: 760, endPoint y: 194, distance: 586.4
click at [760, 194] on app-calendar-viewport "ons. 15 tor. 16 fre. 17 lør. 18 søn. 19 man. 20 1/1 1 job tir. 21 ons. 22 4/6 1…" at bounding box center [465, 305] width 930 height 437
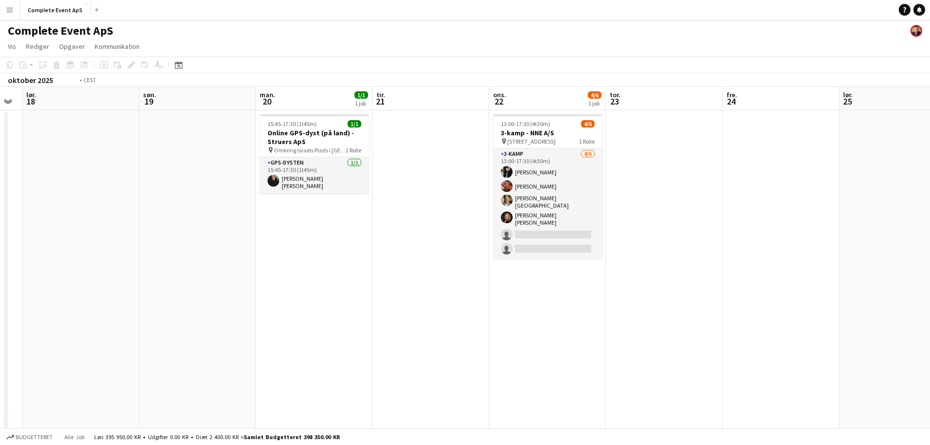
drag, startPoint x: 299, startPoint y: 249, endPoint x: 843, endPoint y: 285, distance: 545.6
click at [836, 285] on app-calendar-viewport "ons. 15 tor. 16 fre. 17 lør. 18 søn. 19 man. 20 1/1 1 job tir. 21 ons. 22 4/6 1…" at bounding box center [465, 305] width 930 height 437
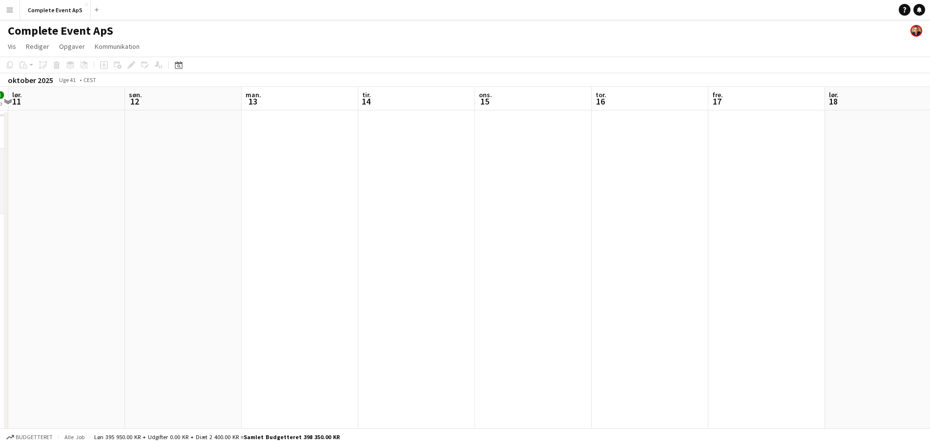
drag, startPoint x: 217, startPoint y: 306, endPoint x: 677, endPoint y: 306, distance: 459.4
click at [621, 309] on app-calendar-viewport "tor. 9 fre. 10 3/3 1 job lør. 11 søn. 12 man. 13 tir. 14 ons. 15 tor. 16 fre. 1…" at bounding box center [465, 305] width 930 height 437
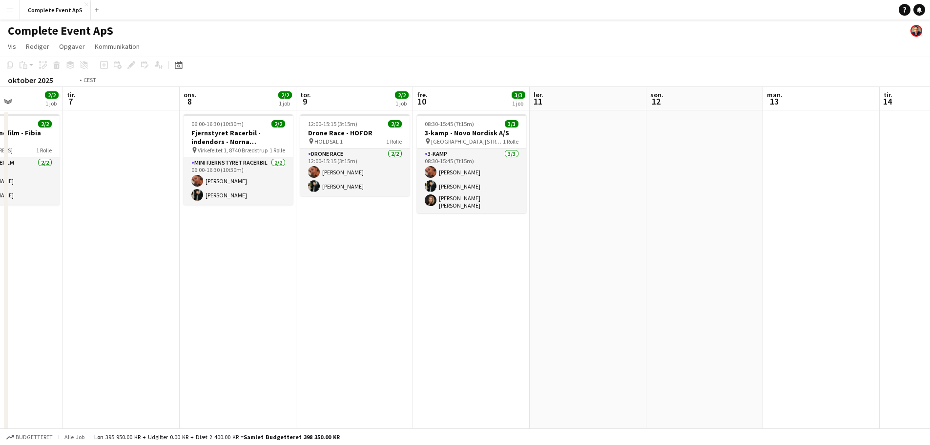
drag, startPoint x: 174, startPoint y: 308, endPoint x: 603, endPoint y: 333, distance: 429.9
click at [584, 333] on app-calendar-viewport "søn. 5 man. 6 2/2 1 job tir. 7 ons. 8 2/2 1 job tor. 9 2/2 1 job fre. 10 3/3 1 …" at bounding box center [465, 305] width 930 height 437
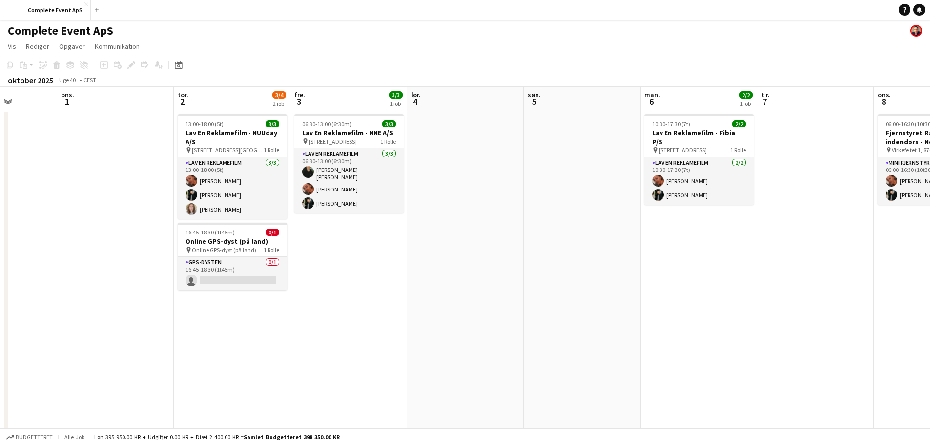
scroll to position [0, 235]
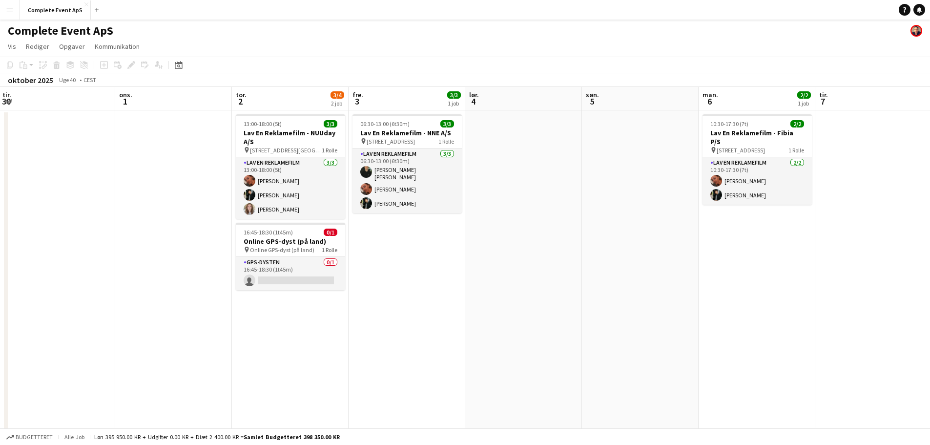
drag, startPoint x: 66, startPoint y: 252, endPoint x: 506, endPoint y: 295, distance: 442.5
click at [506, 295] on app-calendar-viewport "søn. 28 man. 29 tir. 30 ons. 1 tor. 2 3/4 2 job fre. 3 3/3 1 job lør. 4 søn. 5 …" at bounding box center [465, 305] width 930 height 437
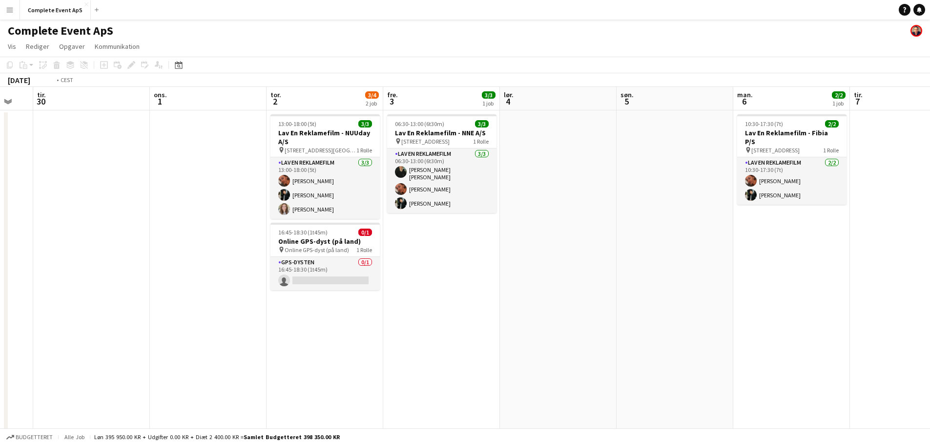
drag, startPoint x: 136, startPoint y: 312, endPoint x: 533, endPoint y: 326, distance: 397.2
click at [533, 326] on app-calendar-viewport "søn. 28 man. 29 tir. 30 ons. 1 tor. 2 3/4 2 job fre. 3 3/3 1 job lør. 4 søn. 5 …" at bounding box center [465, 305] width 930 height 437
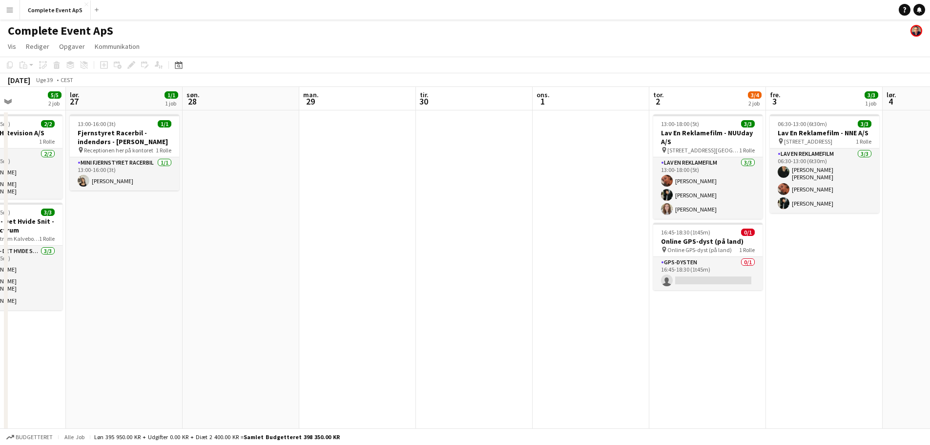
drag, startPoint x: 240, startPoint y: 322, endPoint x: 646, endPoint y: 327, distance: 406.7
click at [646, 327] on app-calendar-viewport "ons. 24 tor. 25 1/1 1 job fre. 26 5/5 2 job lør. 27 1/1 1 job søn. 28 man. 29 t…" at bounding box center [465, 305] width 930 height 437
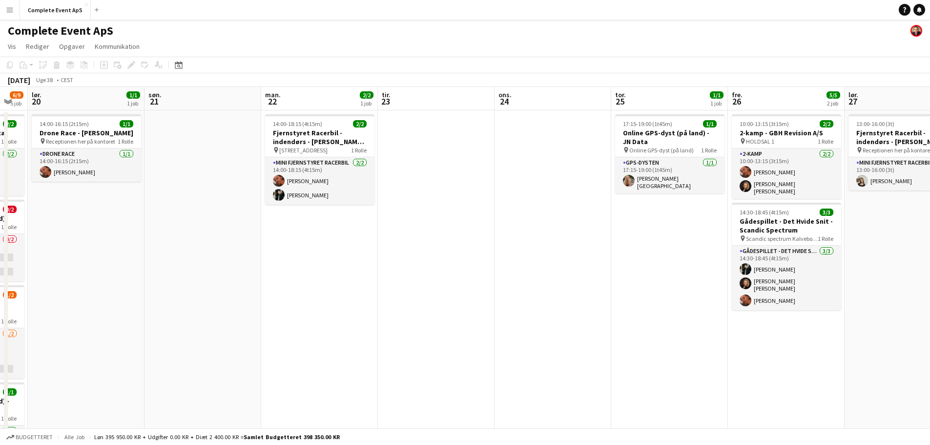
drag, startPoint x: 438, startPoint y: 322, endPoint x: 652, endPoint y: 347, distance: 215.8
click at [643, 347] on app-calendar-viewport "tor. 18 1/1 1 job fre. 19 6/9 5 job lør. 20 1/1 1 job søn. 21 man. 22 2/2 1 job…" at bounding box center [465, 339] width 930 height 504
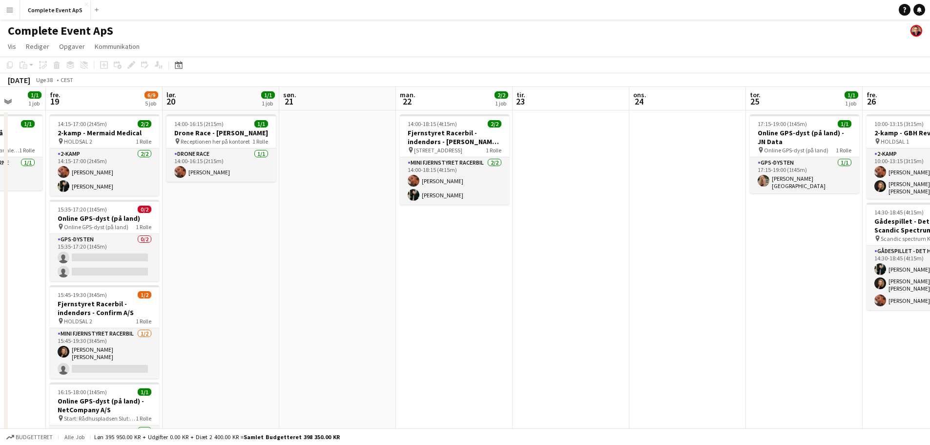
scroll to position [0, 223]
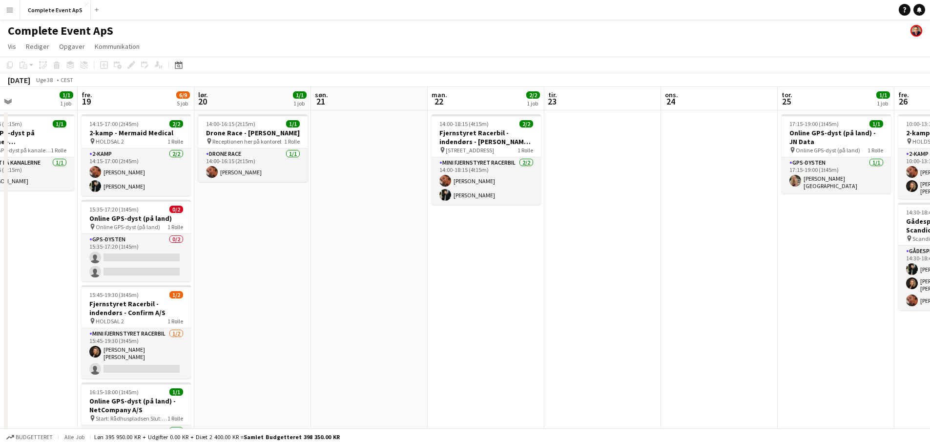
drag, startPoint x: 263, startPoint y: 335, endPoint x: 593, endPoint y: 354, distance: 330.6
click at [593, 354] on app-calendar-viewport "tir. 16 ons. 17 tor. 18 1/1 1 job fre. 19 6/9 5 job lør. 20 1/1 1 job søn. 21 m…" at bounding box center [465, 339] width 930 height 504
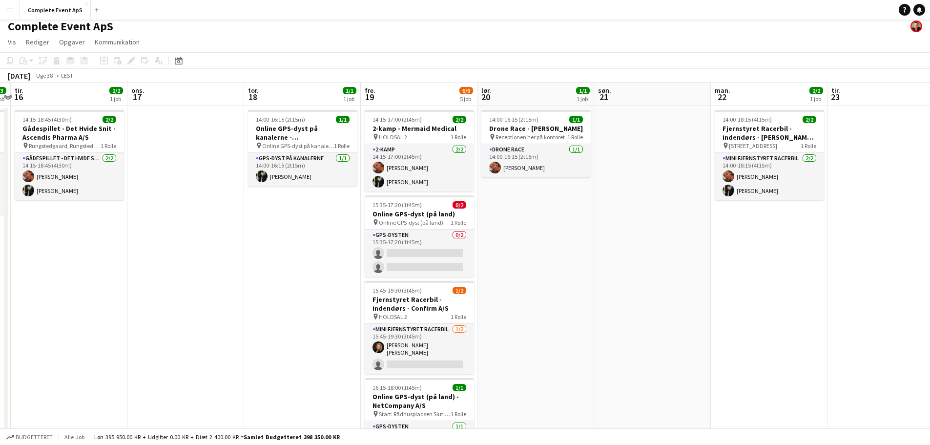
scroll to position [0, 0]
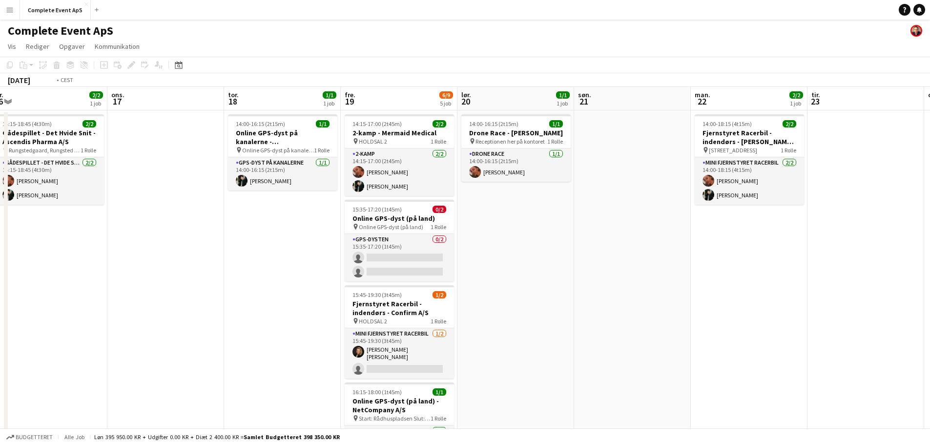
drag, startPoint x: 679, startPoint y: 326, endPoint x: 773, endPoint y: 316, distance: 94.3
click at [735, 324] on app-calendar-viewport "søn. 14 1/1 1 job man. 15 3/3 1 job tir. 16 2/2 1 job ons. 17 tor. 18 1/1 1 job…" at bounding box center [465, 339] width 930 height 504
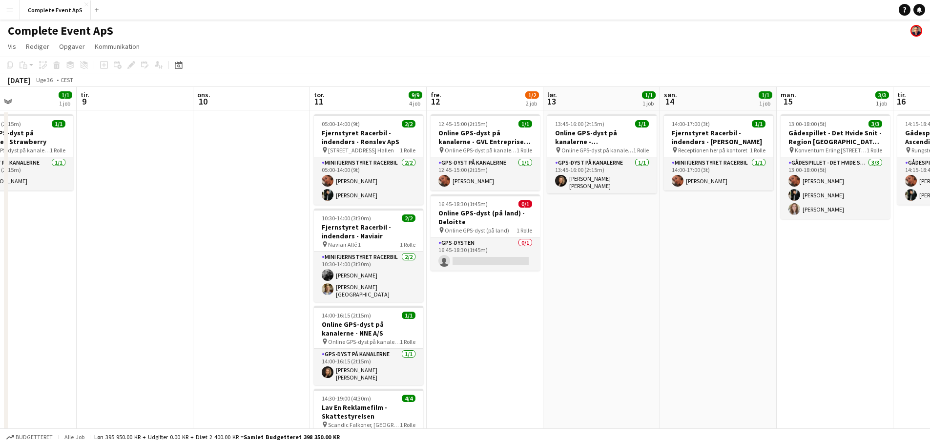
drag, startPoint x: 223, startPoint y: 356, endPoint x: 595, endPoint y: 359, distance: 372.0
click at [595, 362] on app-calendar-viewport "lør. 6 2/2 1 job søn. 7 man. 8 1/1 1 job tir. 9 ons. 10 tor. 11 9/9 4 job fre. …" at bounding box center [465, 339] width 930 height 504
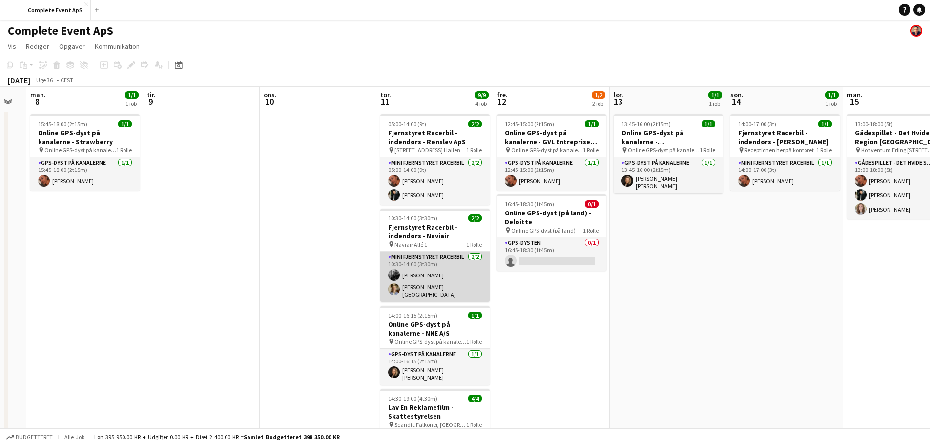
click at [450, 270] on app-card-role "Mini Fjernstyret Racerbil [DATE] 10:30-14:00 (3t30m) [PERSON_NAME] [PERSON_NAME]" at bounding box center [434, 276] width 109 height 50
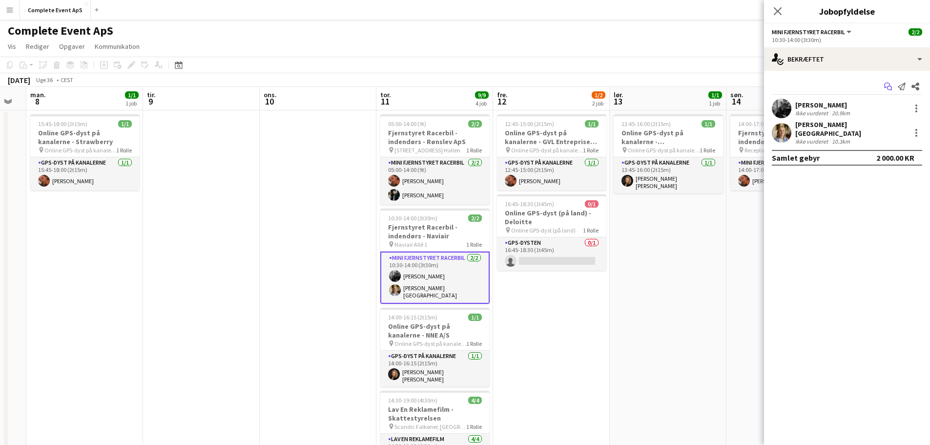
click at [886, 84] on icon "Start chat" at bounding box center [888, 87] width 8 height 8
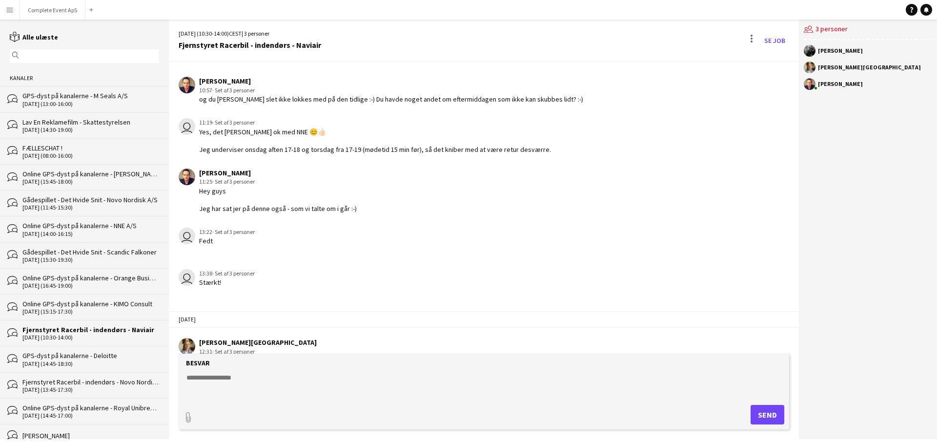
scroll to position [397, 0]
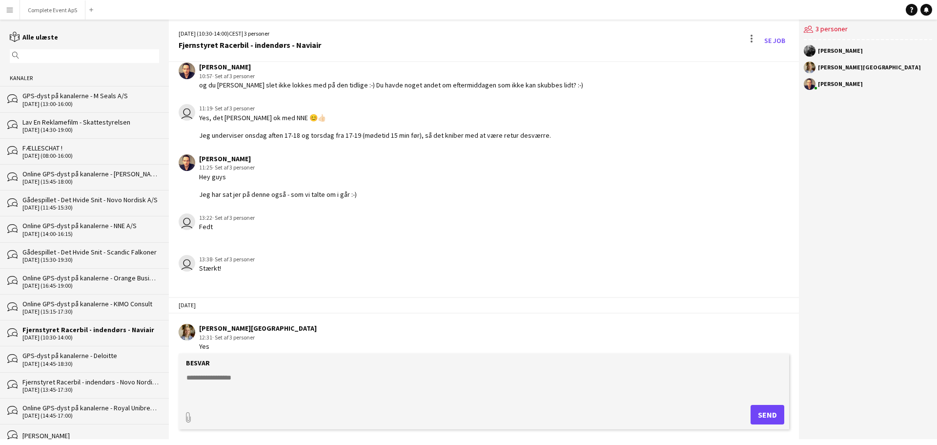
click at [311, 390] on textarea at bounding box center [486, 385] width 601 height 25
type textarea "**********"
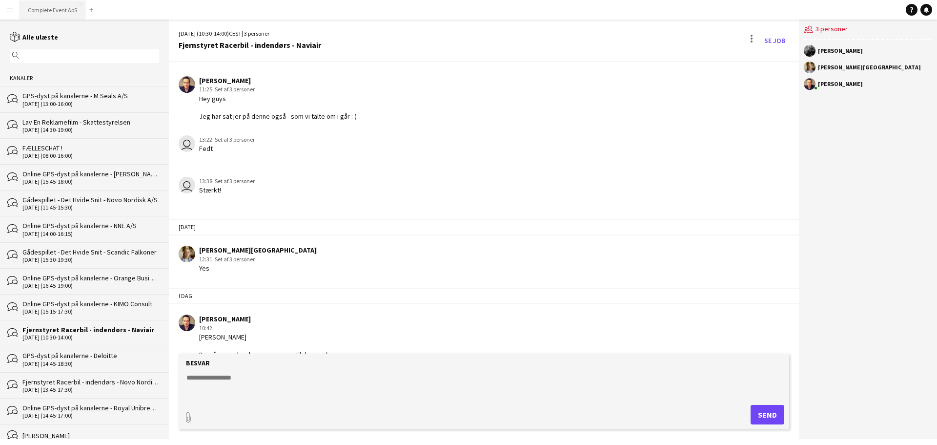
click at [61, 7] on button "Complete Event ApS Luk" at bounding box center [52, 9] width 65 height 19
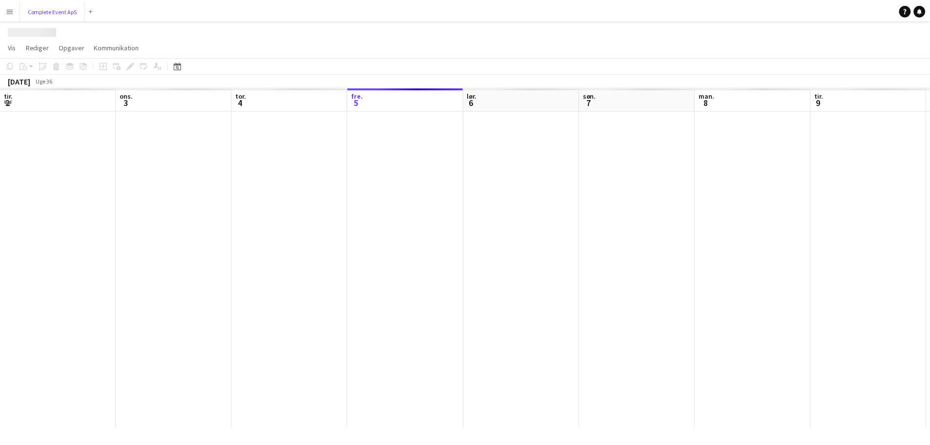
scroll to position [0, 233]
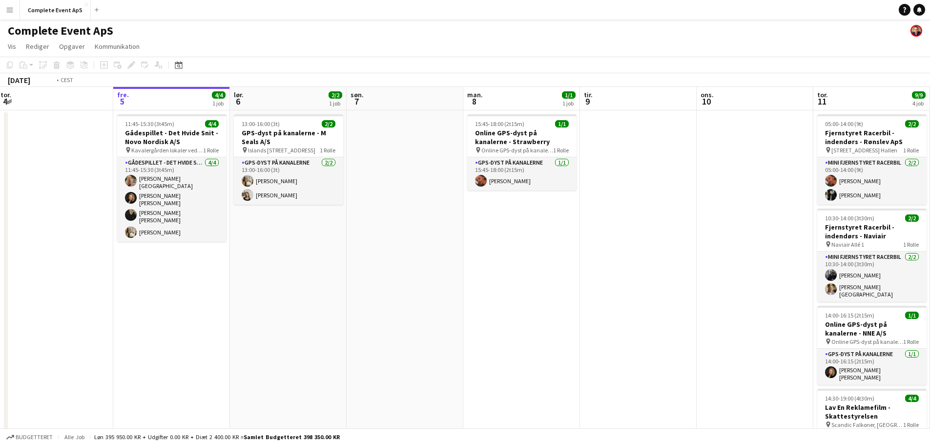
drag, startPoint x: 672, startPoint y: 272, endPoint x: 0, endPoint y: 258, distance: 672.4
click at [0, 258] on app-calendar-viewport "tir. 2 2/2 2 job ons. 3 1/1 1 job tor. 4 fre. 5 4/4 1 job lør. 6 2/2 1 job søn.…" at bounding box center [465, 305] width 930 height 437
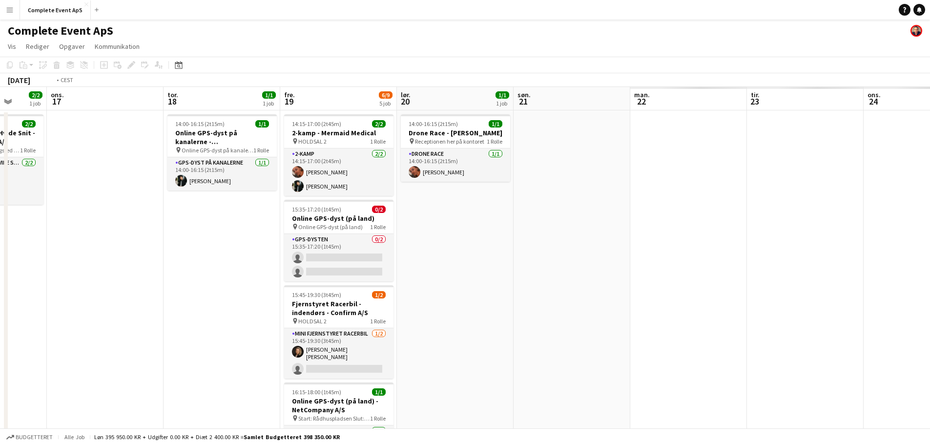
drag, startPoint x: 798, startPoint y: 303, endPoint x: 4, endPoint y: 344, distance: 794.9
click at [0, 345] on app-calendar-viewport "fre. 12 1/2 2 job lør. 13 1/1 1 job søn. 14 1/1 1 job man. 15 3/3 1 job tir. 16…" at bounding box center [465, 339] width 930 height 504
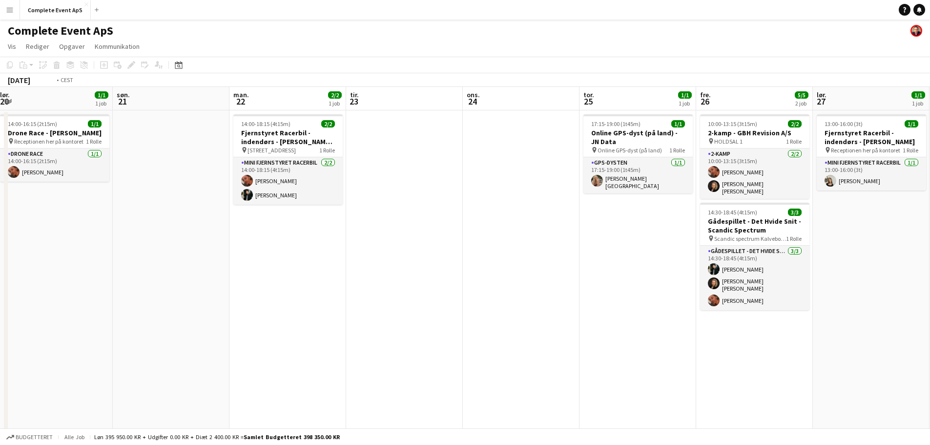
drag, startPoint x: 784, startPoint y: 315, endPoint x: 30, endPoint y: 301, distance: 753.5
click at [31, 301] on app-calendar-viewport "ons. 17 tor. 18 1/1 1 job fre. 19 6/9 5 job lør. 20 1/1 1 job søn. 21 man. 22 2…" at bounding box center [465, 339] width 930 height 504
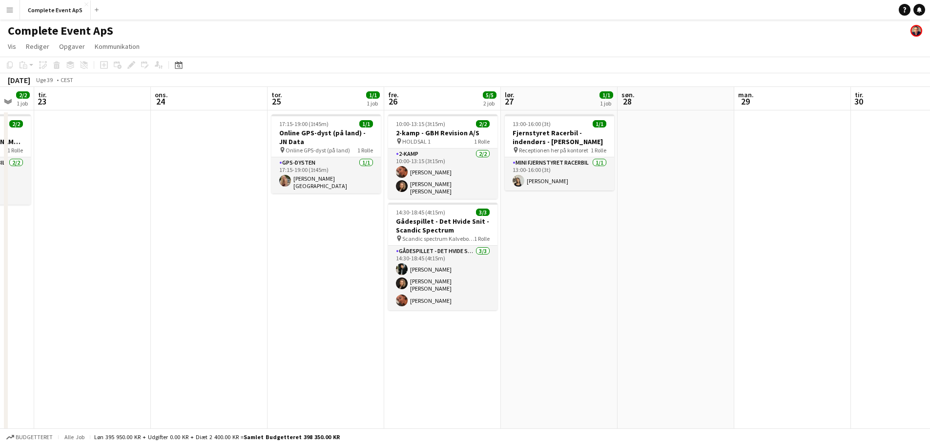
drag, startPoint x: 656, startPoint y: 332, endPoint x: 0, endPoint y: 328, distance: 655.7
click at [0, 335] on app-calendar-viewport "lør. 20 1/1 1 job søn. 21 man. 22 2/2 1 job tir. 23 ons. 24 tor. 25 1/1 1 job f…" at bounding box center [465, 339] width 930 height 504
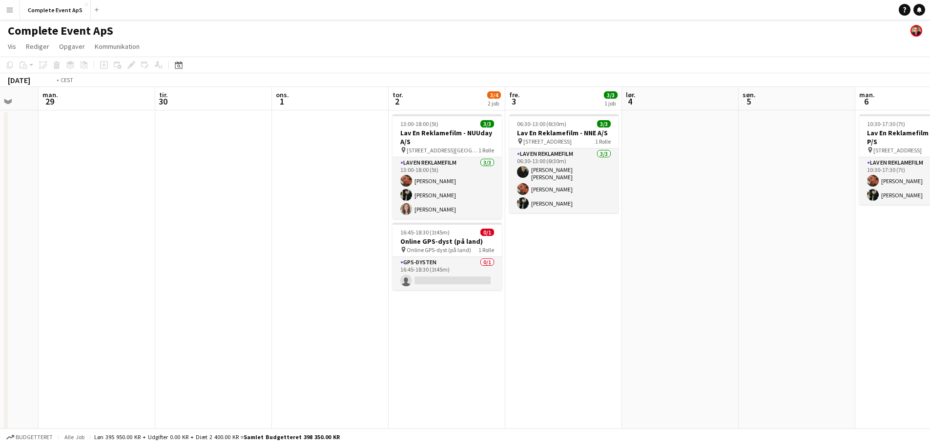
scroll to position [0, 324]
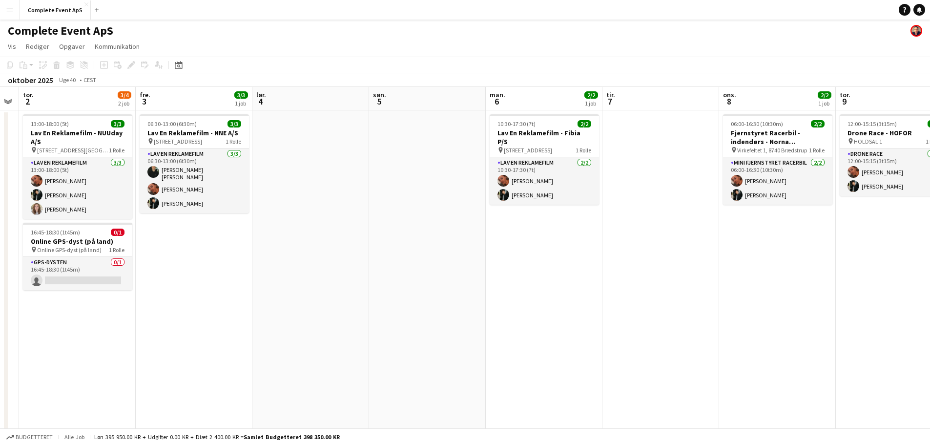
drag, startPoint x: 350, startPoint y: 323, endPoint x: 61, endPoint y: 312, distance: 289.2
click at [64, 313] on app-calendar-viewport "søn. 28 man. 29 tir. 30 ons. 1 tor. 2 3/4 2 job fre. 3 3/3 1 job lør. 4 søn. 5 …" at bounding box center [465, 339] width 930 height 504
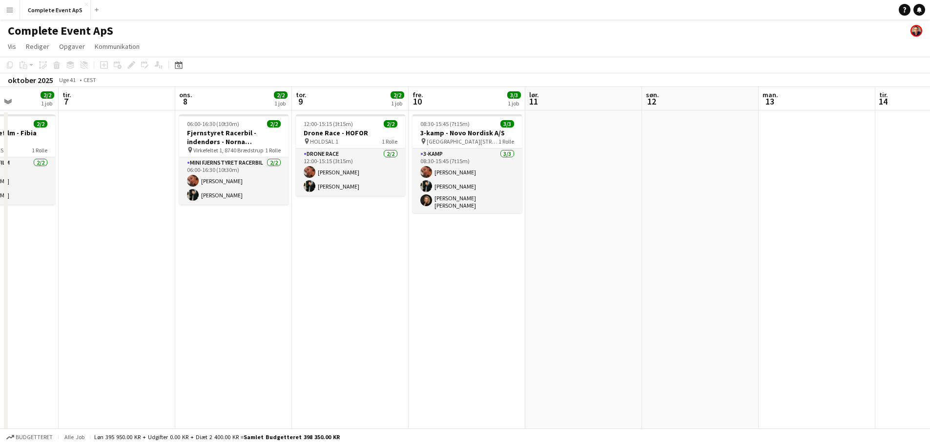
drag, startPoint x: 393, startPoint y: 343, endPoint x: 249, endPoint y: 322, distance: 145.5
click at [34, 316] on app-calendar-viewport "lør. 4 søn. 5 man. 6 2/2 1 job tir. 7 ons. 8 2/2 1 job tor. 9 2/2 1 job fre. 10…" at bounding box center [465, 339] width 930 height 504
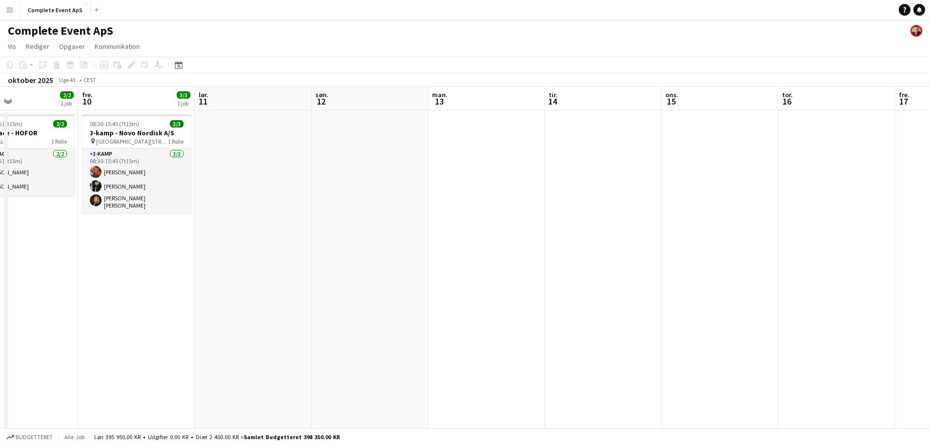
drag, startPoint x: 571, startPoint y: 338, endPoint x: 7, endPoint y: 292, distance: 565.3
click at [0, 299] on app-calendar-viewport "man. 6 2/2 1 job tir. 7 ons. 8 2/2 1 job tor. 9 2/2 1 job fre. 10 3/3 1 job lør…" at bounding box center [465, 339] width 930 height 504
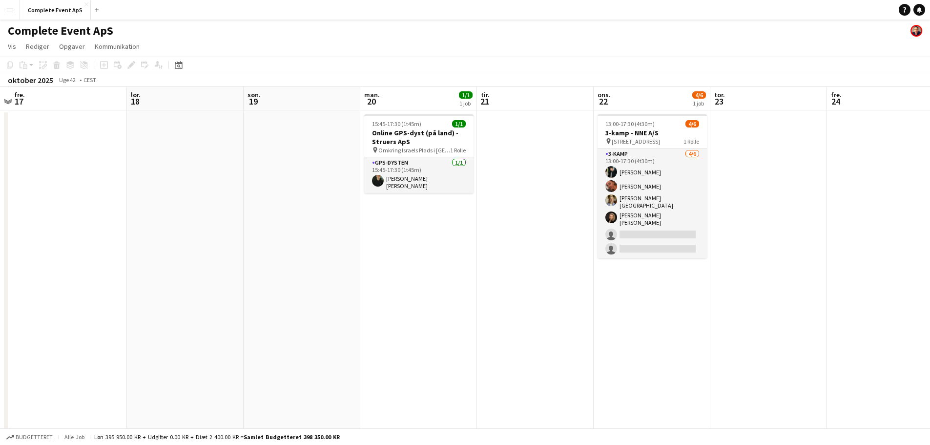
drag, startPoint x: 661, startPoint y: 329, endPoint x: 173, endPoint y: 302, distance: 488.0
click at [180, 304] on app-calendar-viewport "tir. 14 ons. 15 tor. 16 fre. 17 lør. 18 søn. 19 man. 20 1/1 1 job tir. 21 ons. …" at bounding box center [465, 339] width 930 height 504
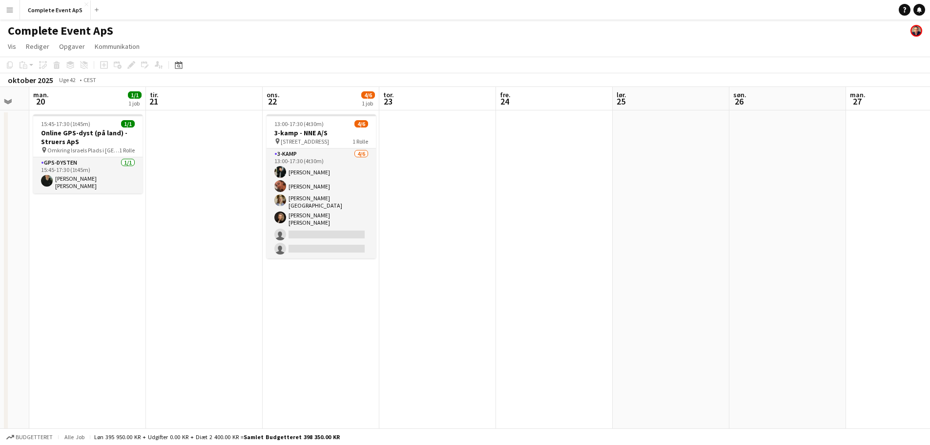
drag, startPoint x: 591, startPoint y: 327, endPoint x: 443, endPoint y: 324, distance: 148.5
click at [443, 324] on app-calendar-viewport "fre. 17 lør. 18 søn. 19 man. 20 1/1 1 job tir. 21 ons. 22 4/6 1 job tor. 23 fre…" at bounding box center [465, 339] width 930 height 504
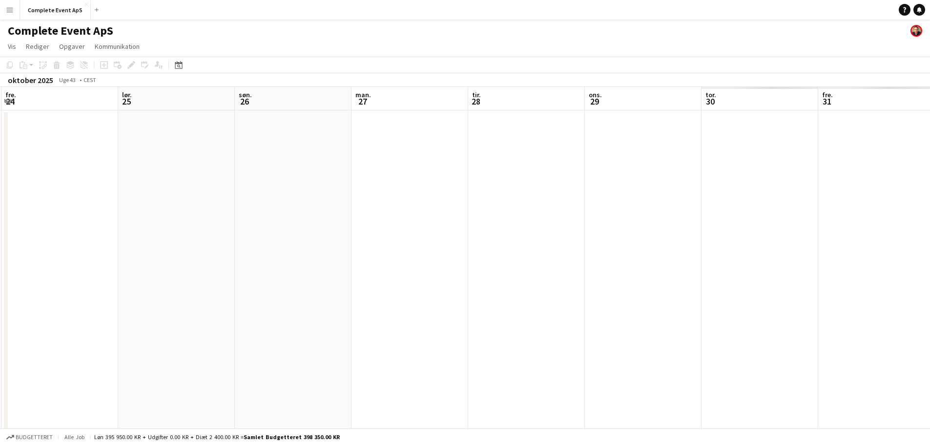
drag, startPoint x: 657, startPoint y: 308, endPoint x: 113, endPoint y: 295, distance: 544.0
click at [89, 300] on app-calendar-viewport "tir. 21 ons. 22 4/6 1 job tor. 23 fre. 24 lør. 25 søn. 26 man. 27 tir. 28 ons. …" at bounding box center [465, 339] width 930 height 504
drag, startPoint x: 557, startPoint y: 318, endPoint x: 0, endPoint y: 291, distance: 557.3
click at [0, 292] on app-calendar-viewport "ons. 22 4/6 1 job tor. 23 fre. 24 lør. 25 søn. 26 man. 27 tir. 28 ons. 29 tor. …" at bounding box center [465, 339] width 930 height 504
drag, startPoint x: 569, startPoint y: 315, endPoint x: 54, endPoint y: 283, distance: 516.1
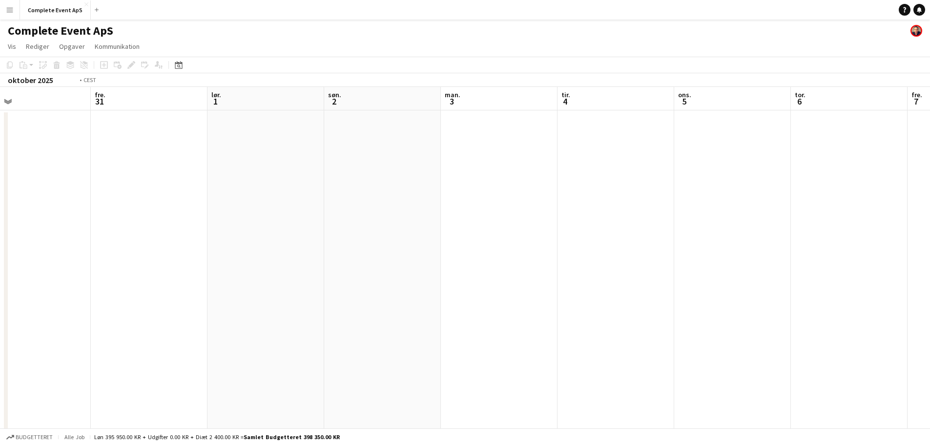
click at [53, 286] on app-calendar-viewport "tir. 28 ons. 29 tor. 30 fre. 31 lør. 1 søn. 2 man. 3 tir. 4 ons. 5 tor. 6 fre. …" at bounding box center [465, 339] width 930 height 504
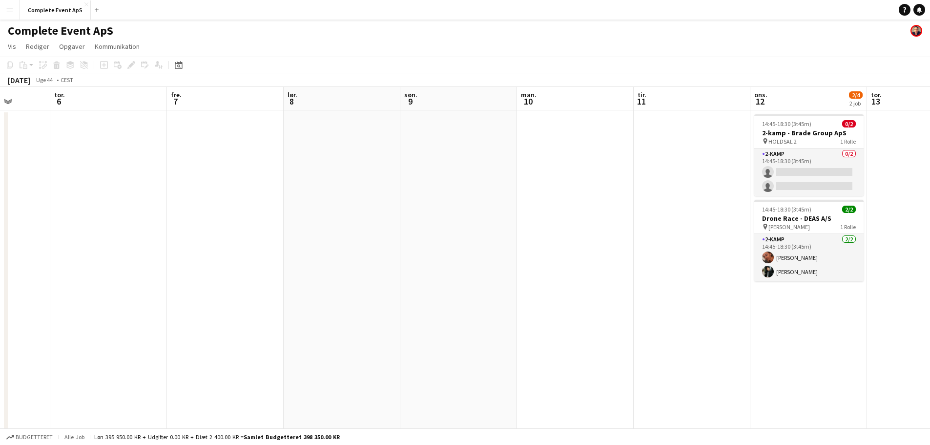
drag, startPoint x: 726, startPoint y: 299, endPoint x: 121, endPoint y: 293, distance: 605.4
click at [121, 293] on app-calendar-viewport "søn. 2 man. 3 tir. 4 ons. 5 tor. 6 fre. 7 lør. 8 søn. 9 man. 10 tir. 11 ons. 12…" at bounding box center [465, 339] width 930 height 504
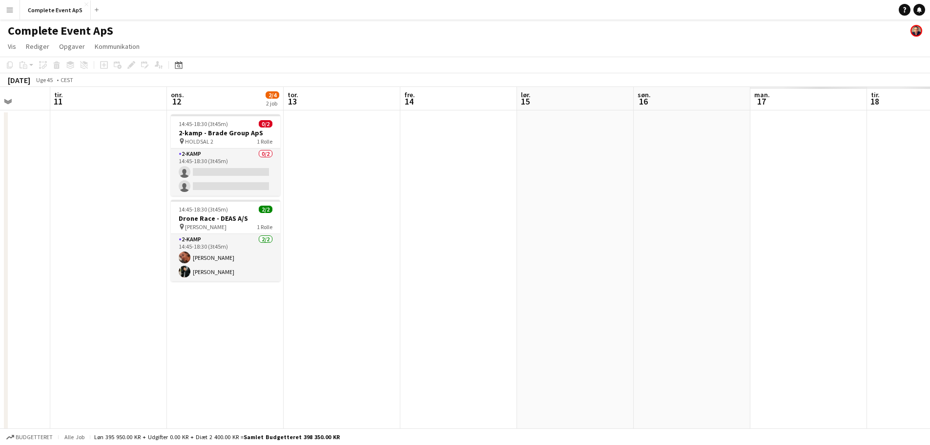
scroll to position [0, 318]
